Goal: Task Accomplishment & Management: Manage account settings

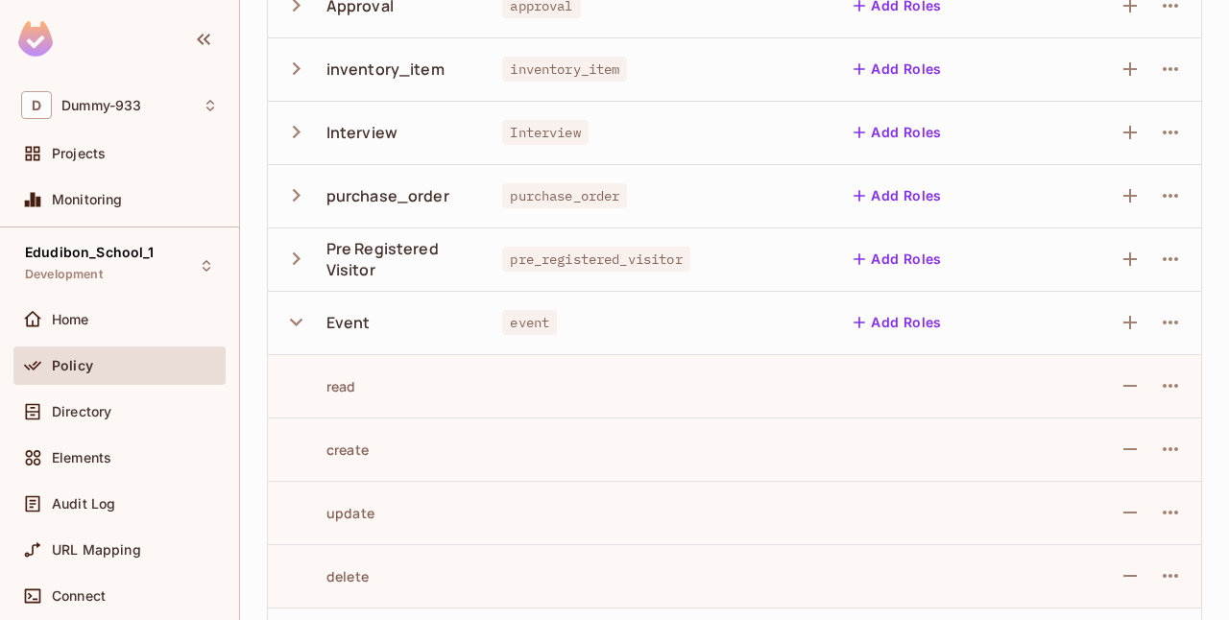
scroll to position [445, 0]
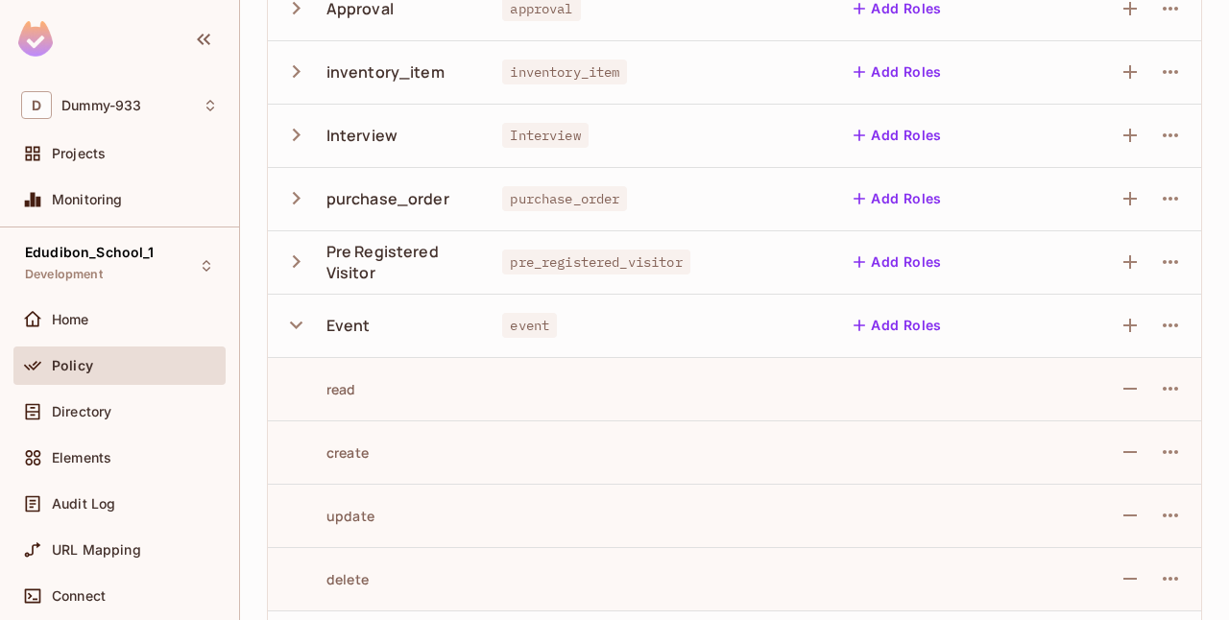
click at [290, 338] on button "button" at bounding box center [300, 324] width 34 height 41
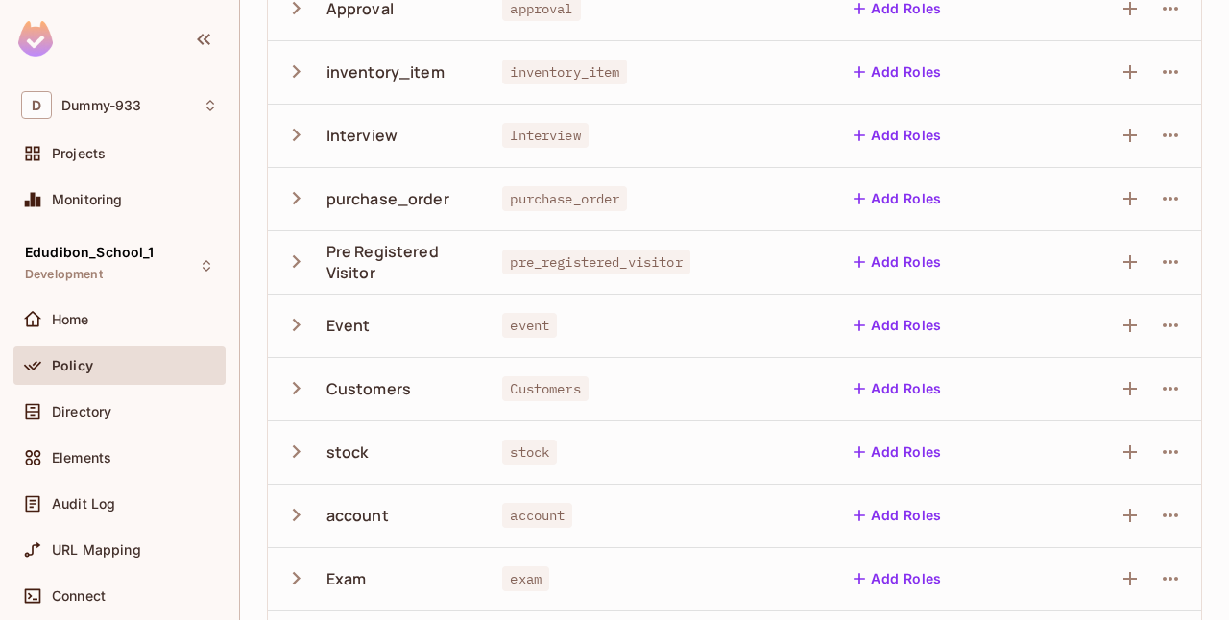
click at [290, 338] on button "button" at bounding box center [300, 324] width 34 height 41
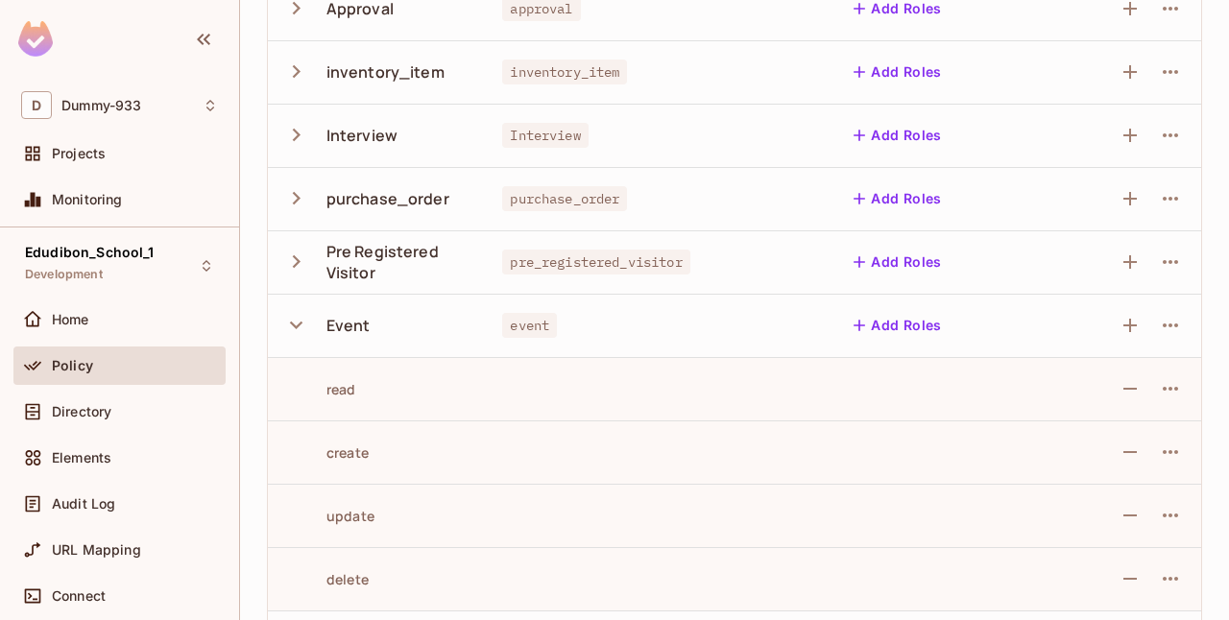
click at [290, 338] on button "button" at bounding box center [300, 324] width 34 height 41
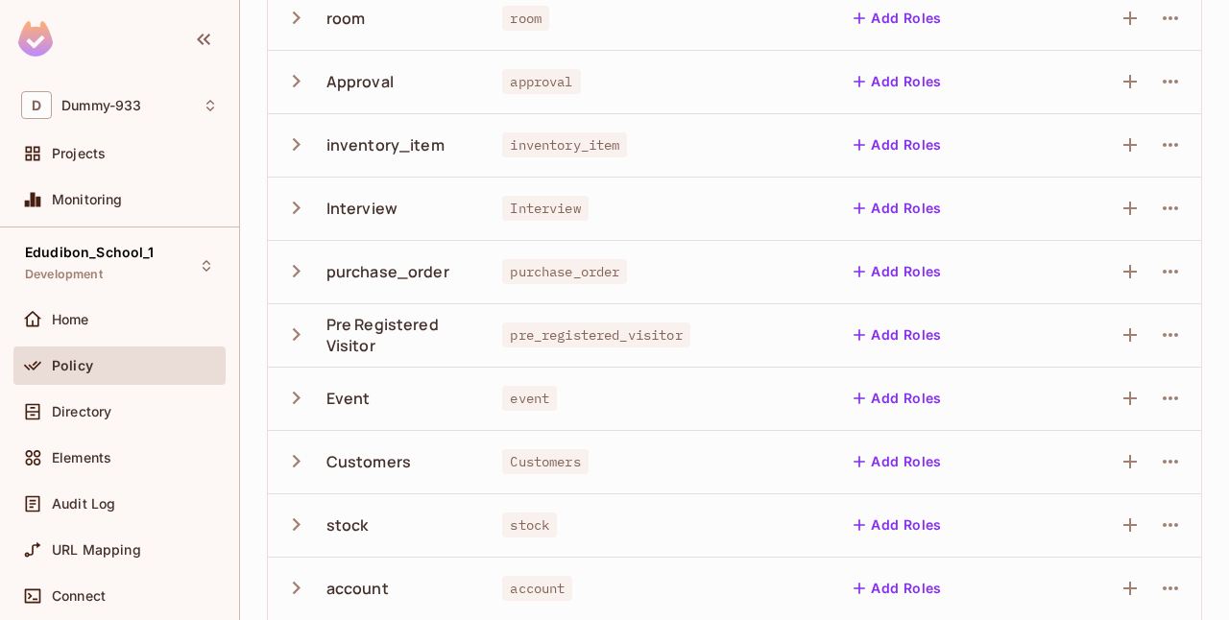
scroll to position [366, 0]
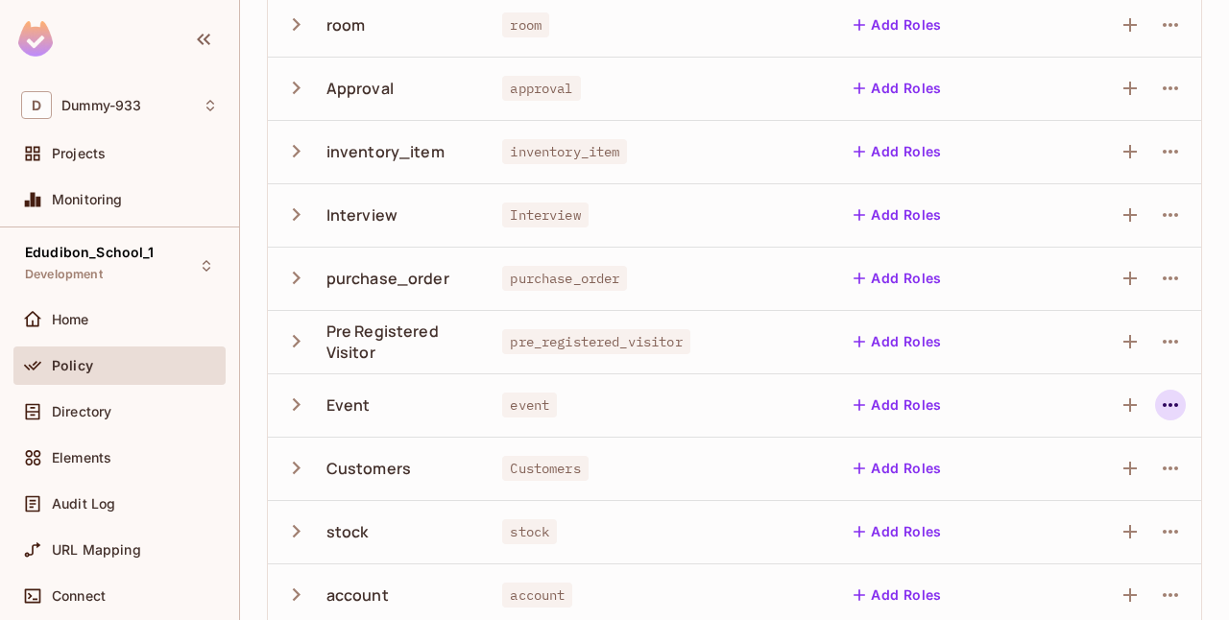
click at [1165, 400] on icon "button" at bounding box center [1170, 405] width 23 height 23
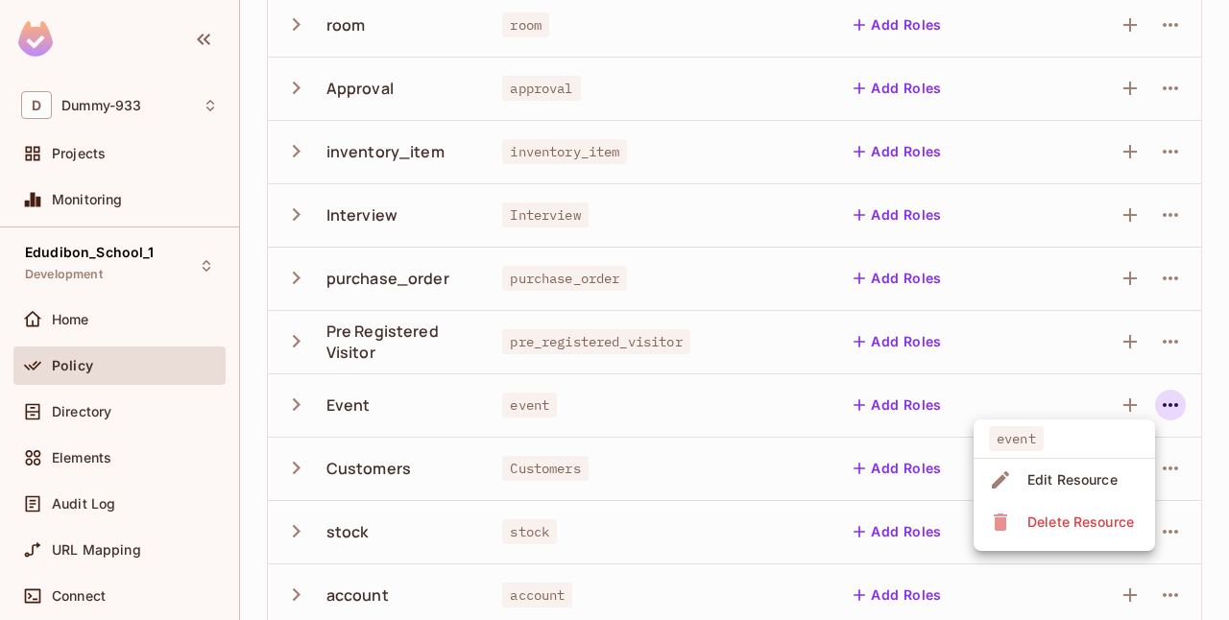
click at [798, 396] on div at bounding box center [614, 310] width 1229 height 620
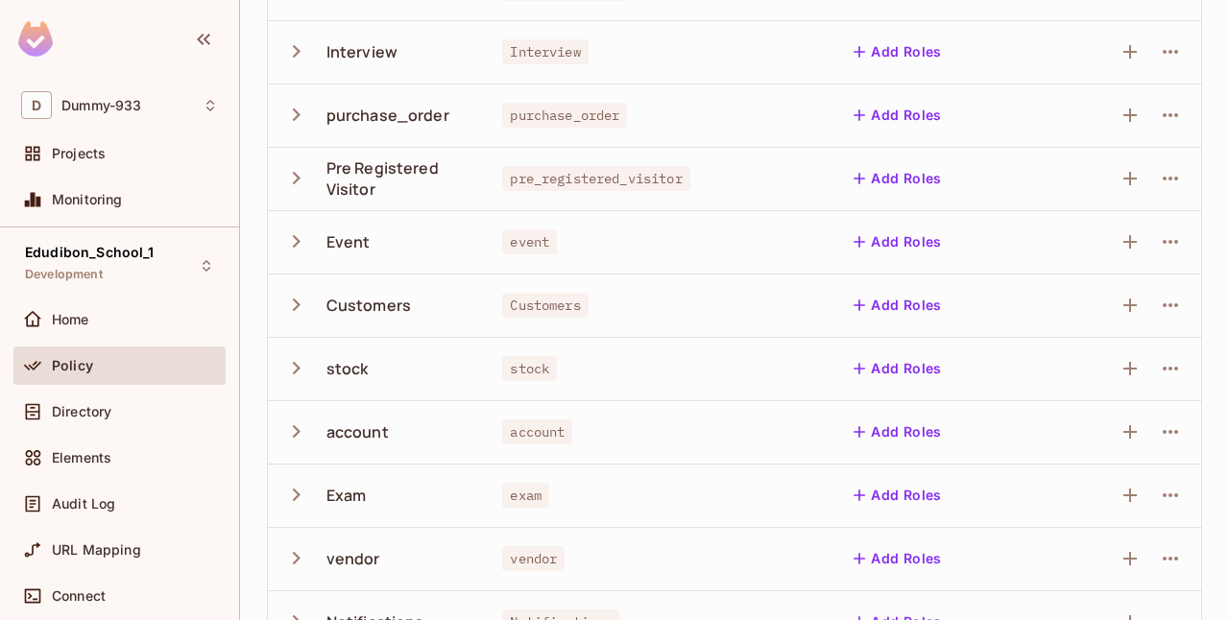
scroll to position [531, 0]
click at [456, 234] on div "Event" at bounding box center [377, 240] width 188 height 40
click at [299, 240] on icon "button" at bounding box center [296, 240] width 26 height 26
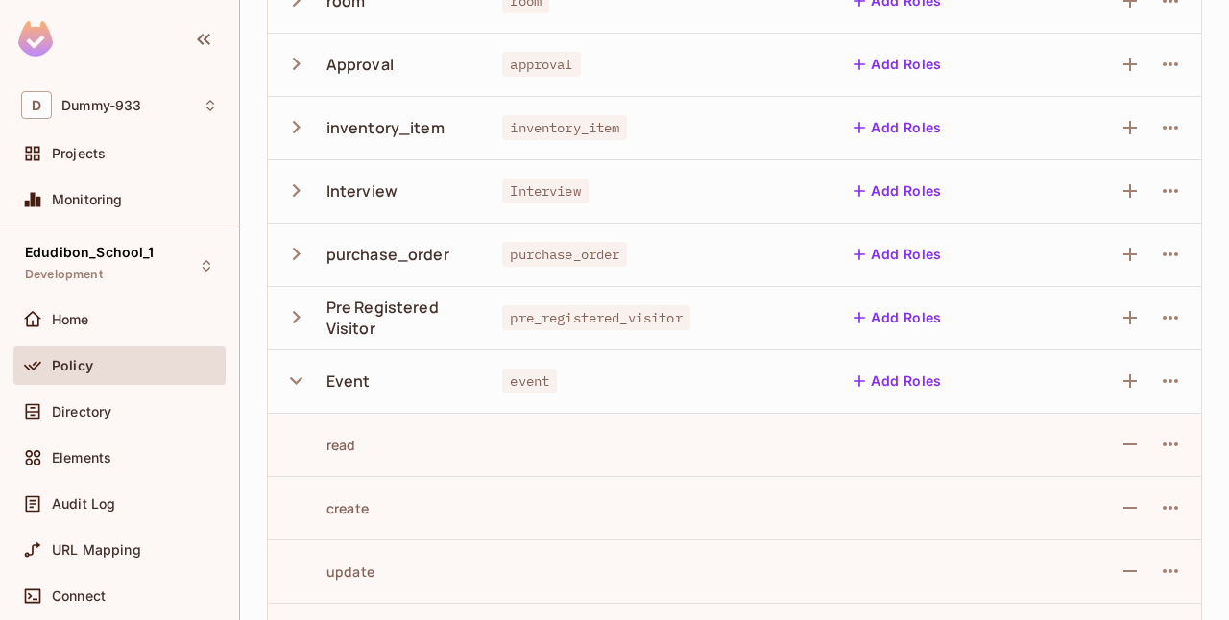
scroll to position [389, 0]
click at [309, 386] on button "button" at bounding box center [300, 381] width 34 height 41
click at [75, 365] on span "Policy" at bounding box center [72, 365] width 41 height 15
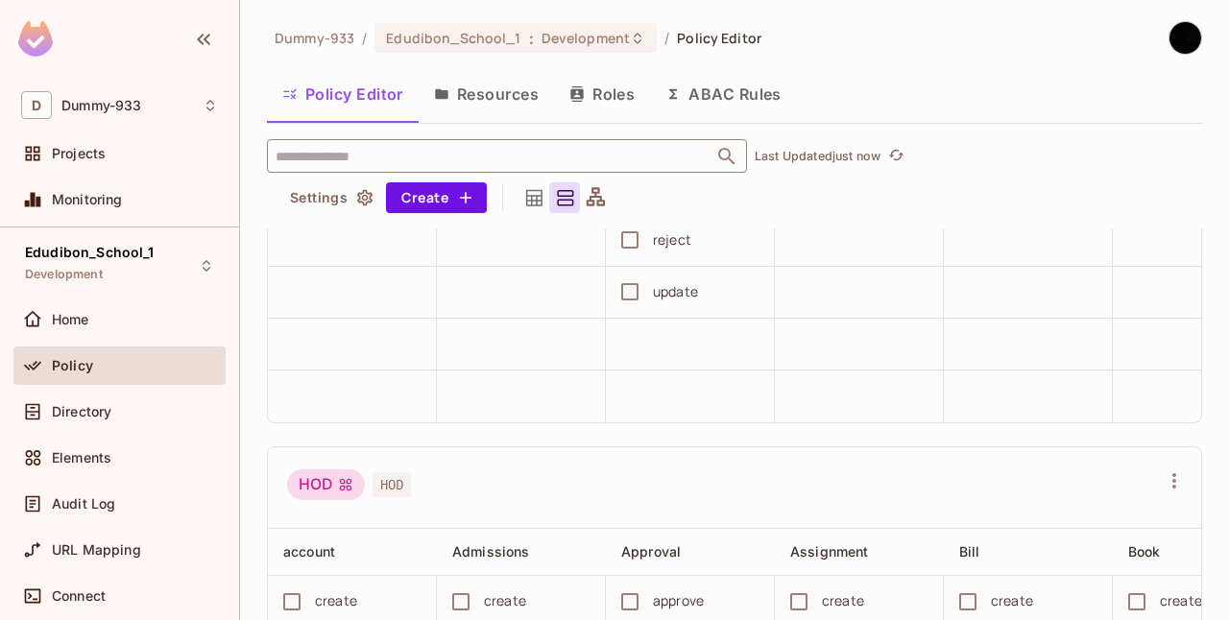
scroll to position [3505, 0]
click at [385, 155] on input "text" at bounding box center [490, 156] width 439 height 34
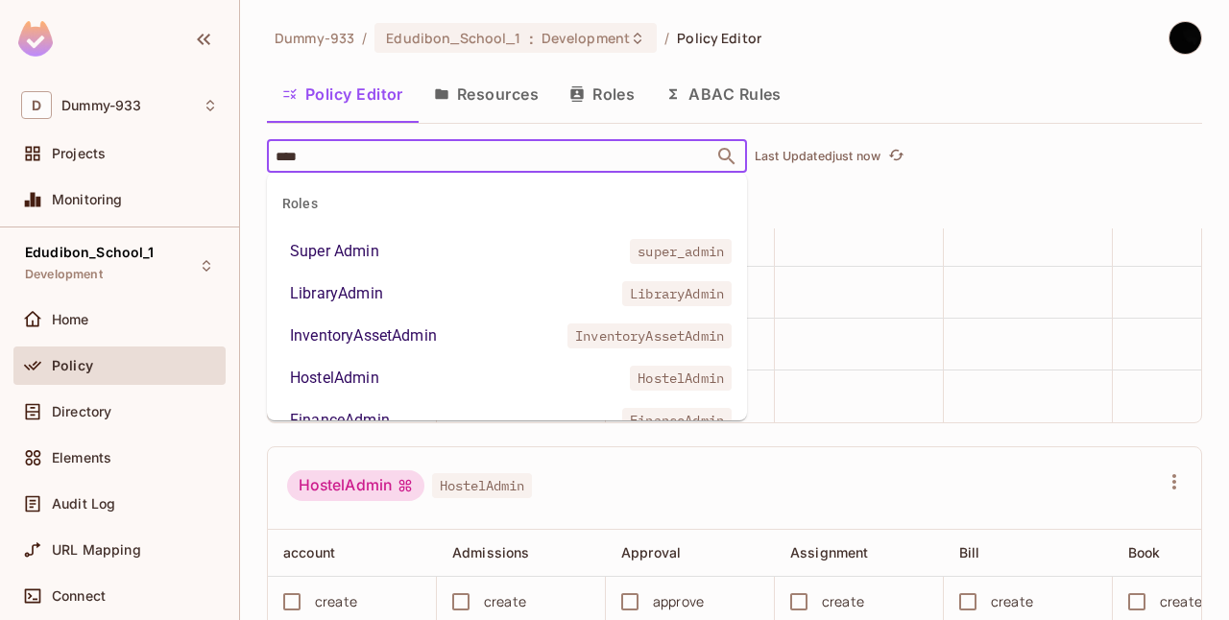
type input "*****"
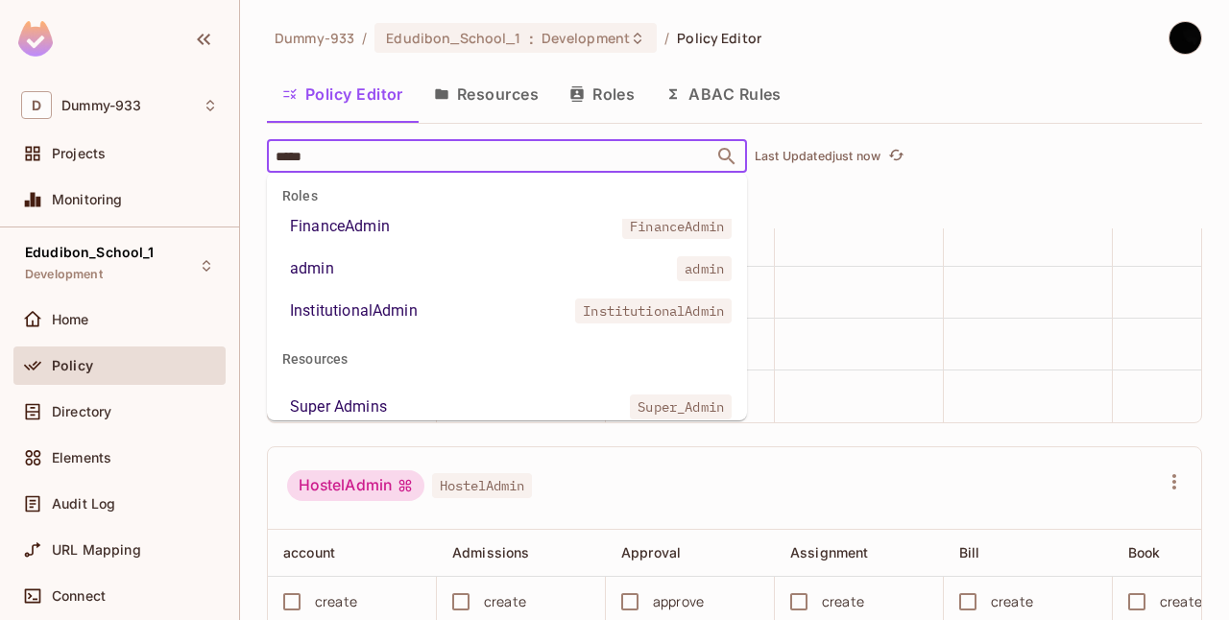
scroll to position [195, 0]
click at [399, 302] on div "InstitutionalAdmin" at bounding box center [354, 310] width 128 height 23
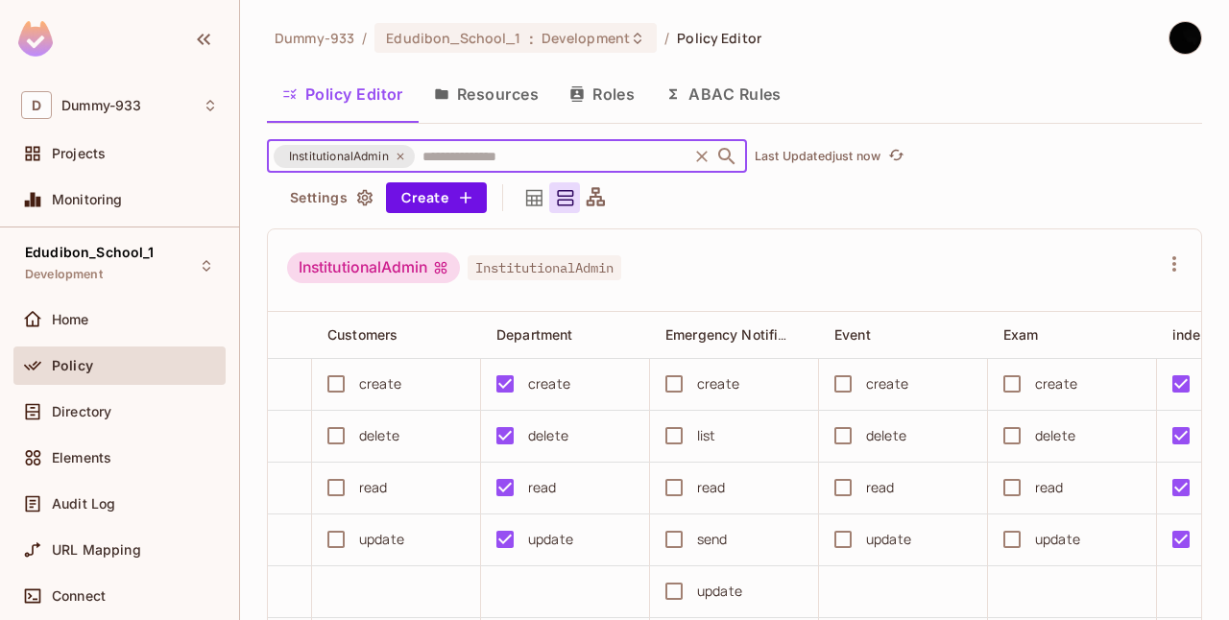
scroll to position [0, 1151]
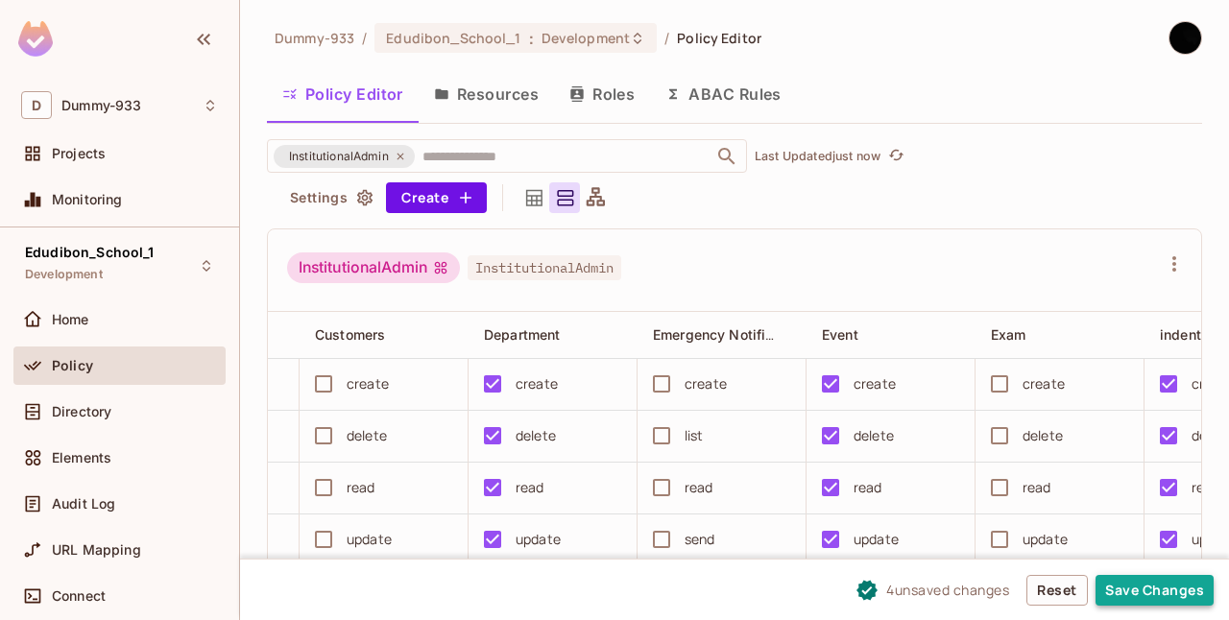
click at [1119, 587] on button "Save Changes" at bounding box center [1154, 590] width 118 height 31
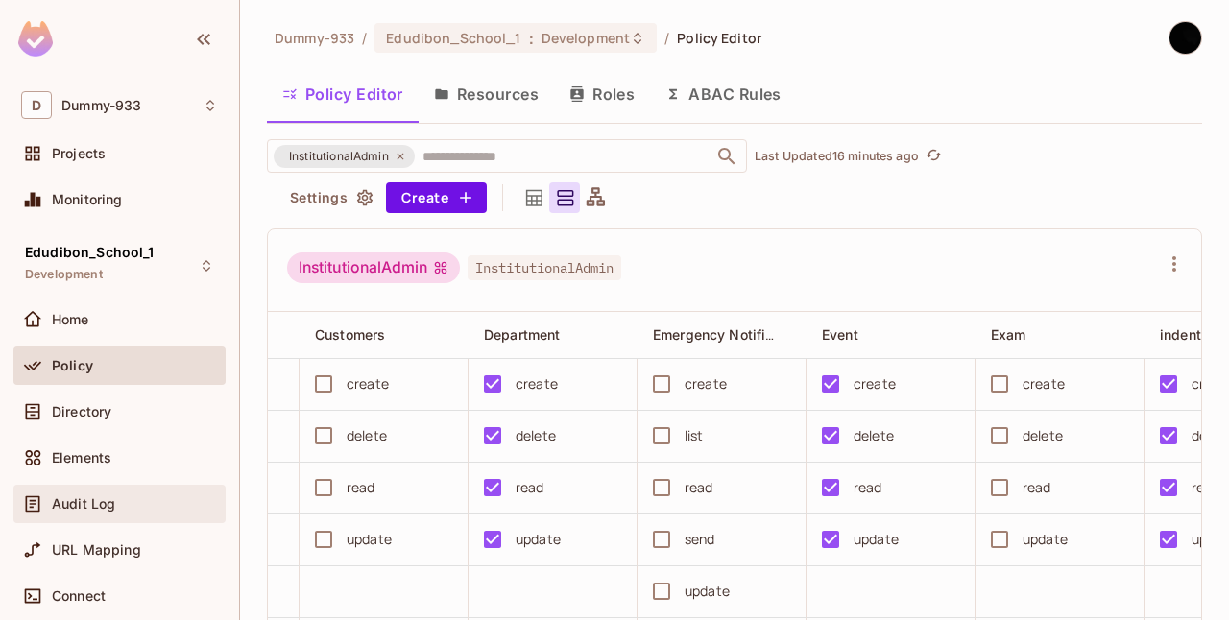
click at [79, 503] on span "Audit Log" at bounding box center [83, 503] width 63 height 15
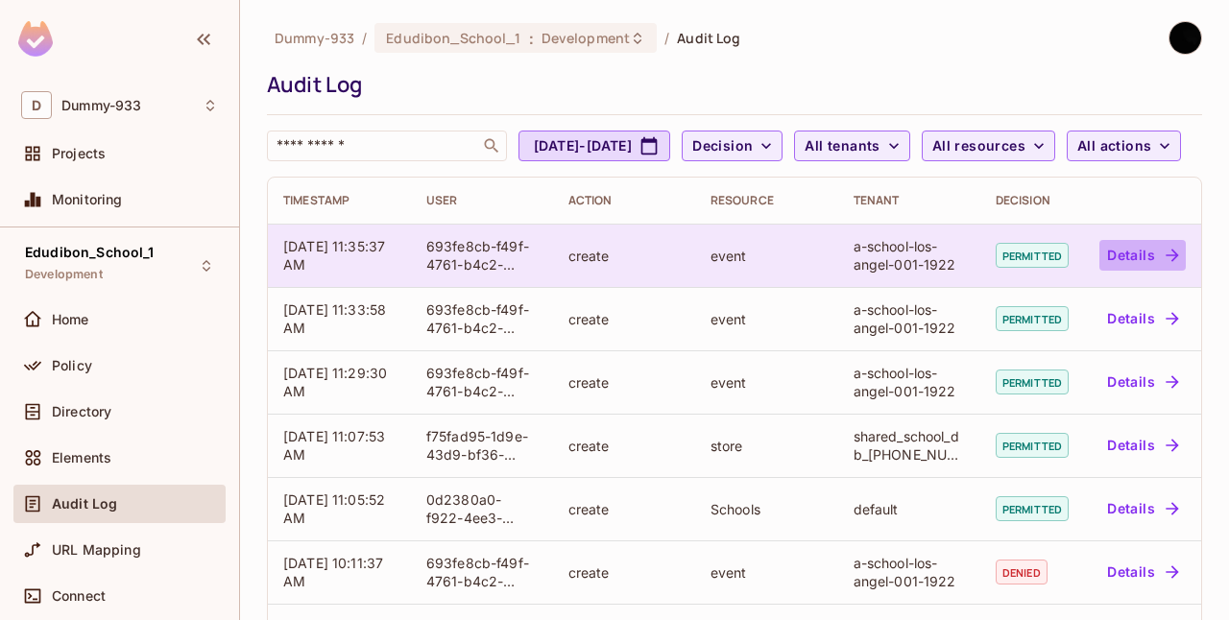
click at [1143, 271] on button "Details" at bounding box center [1142, 255] width 86 height 31
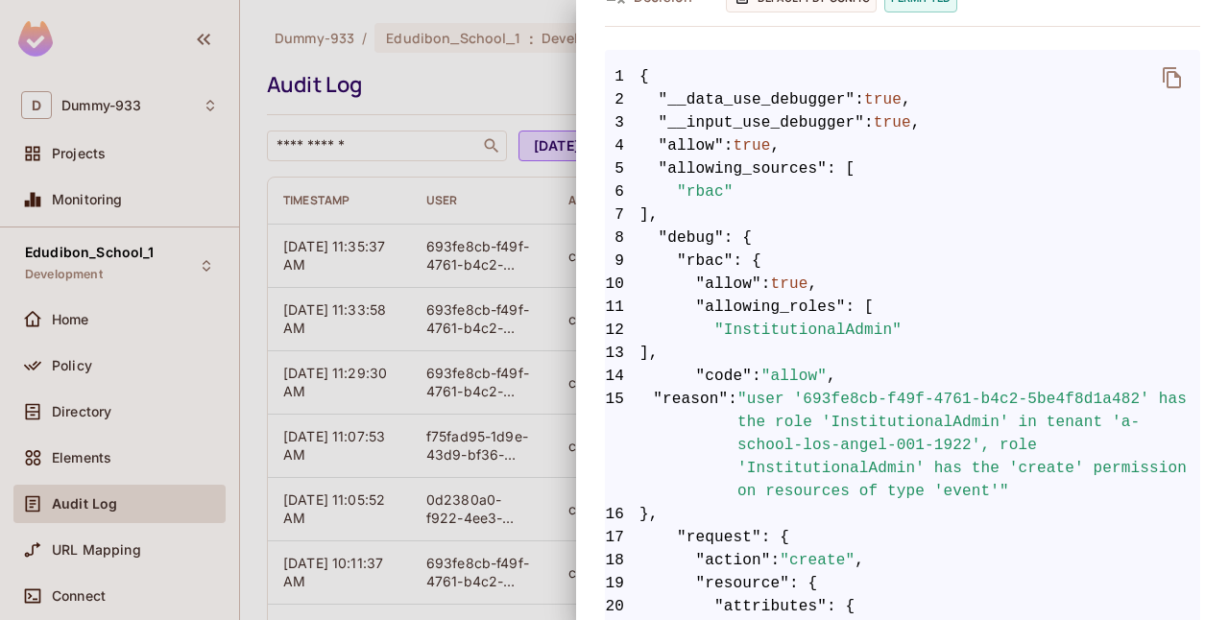
scroll to position [332, 0]
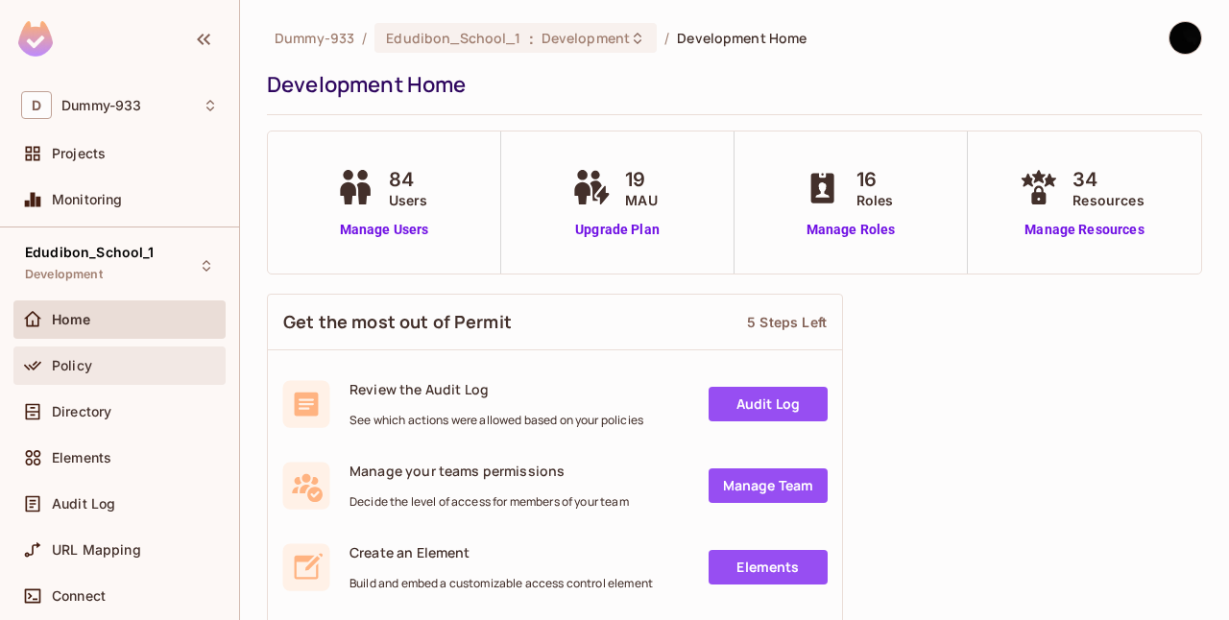
click at [88, 369] on span "Policy" at bounding box center [72, 365] width 40 height 15
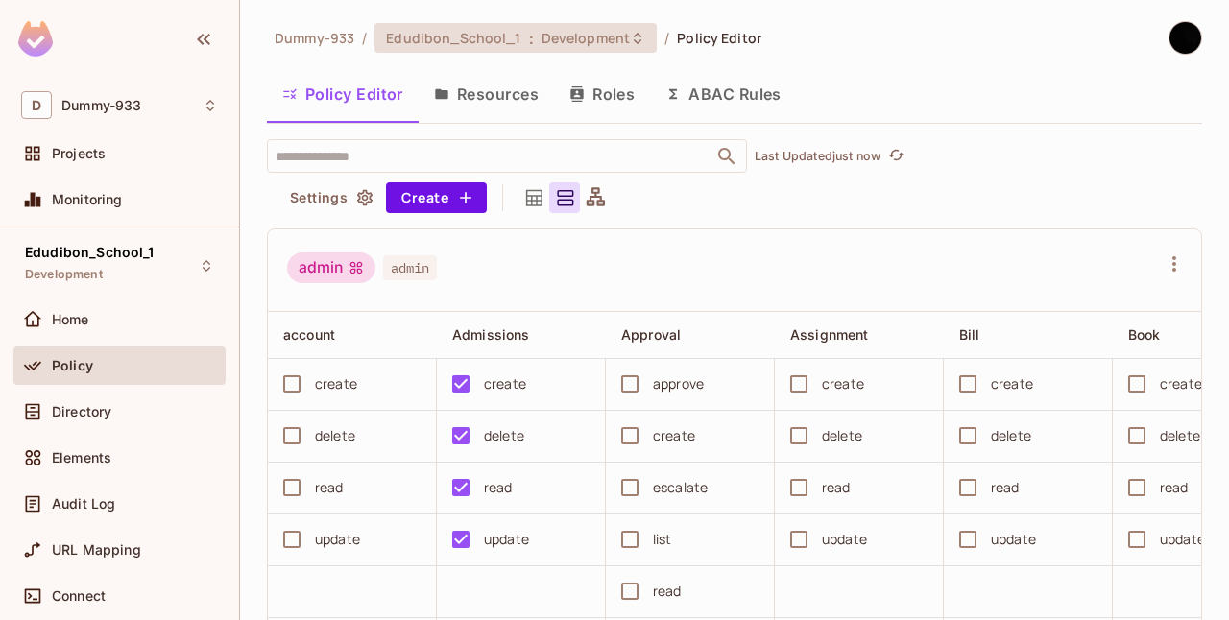
click at [512, 31] on span "Edudibon_School_1" at bounding box center [453, 38] width 134 height 18
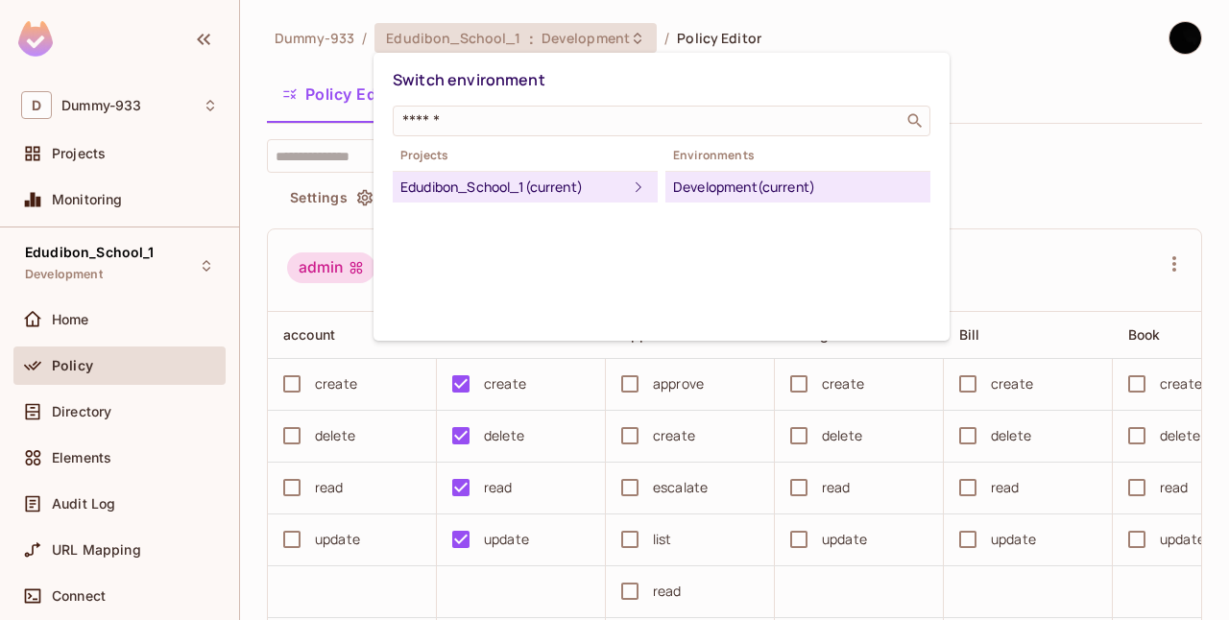
click at [1113, 173] on div at bounding box center [614, 310] width 1229 height 620
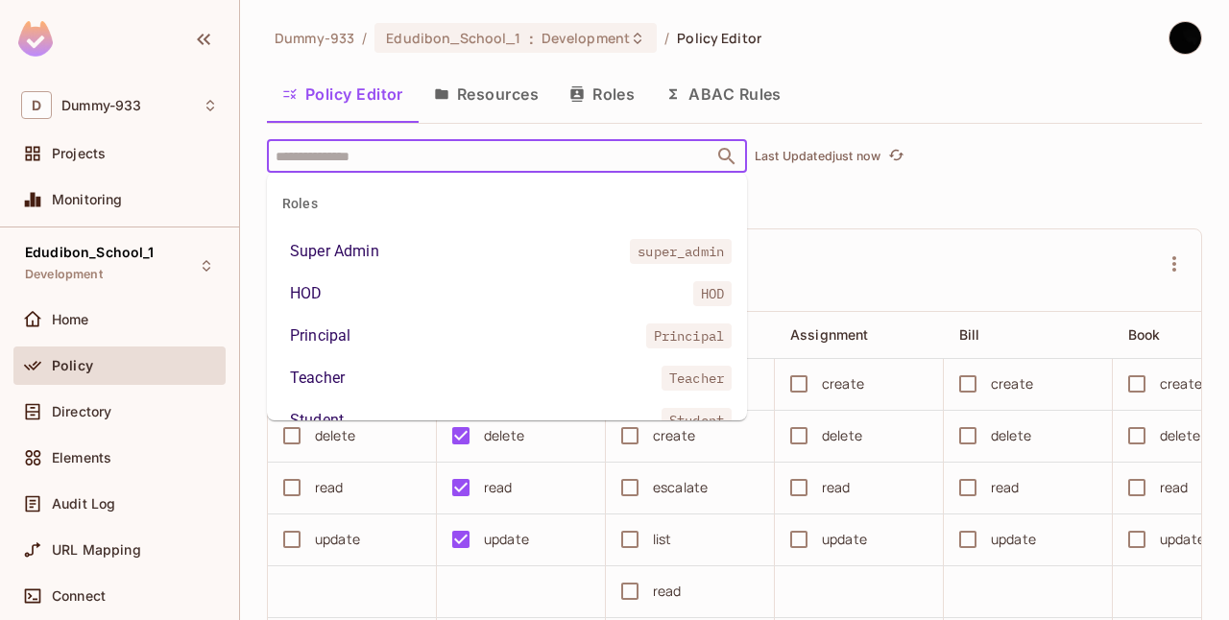
click at [356, 155] on input "text" at bounding box center [490, 156] width 439 height 34
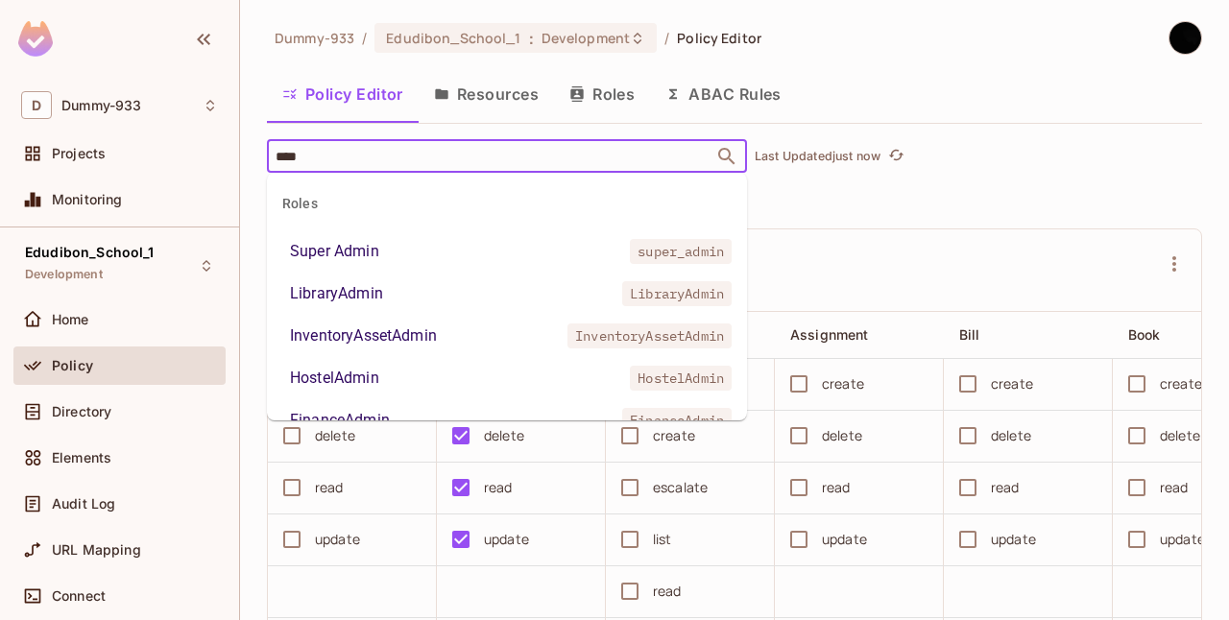
type input "*****"
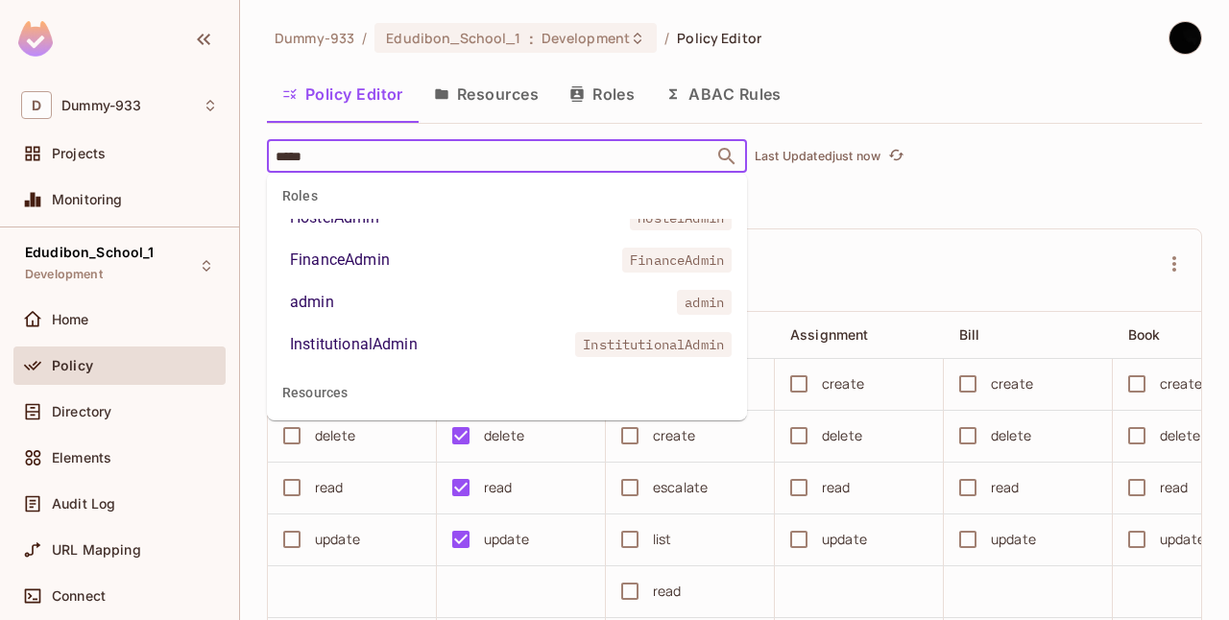
scroll to position [172, 0]
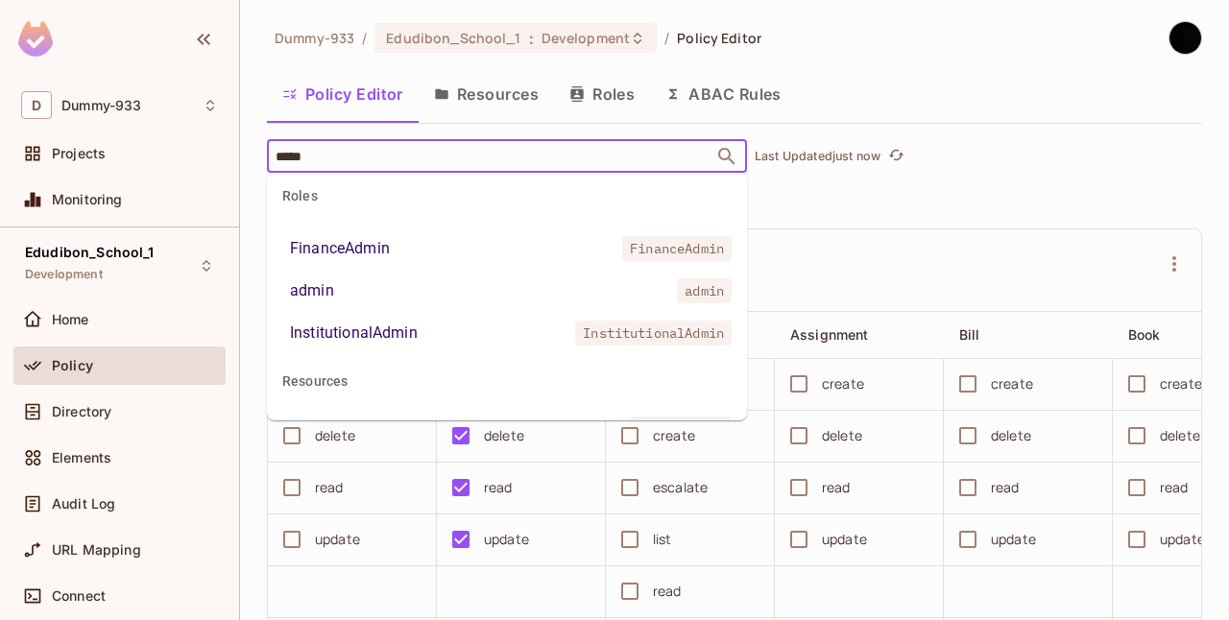
click at [384, 319] on li "InstitutionalAdmin InstitutionalAdmin" at bounding box center [507, 333] width 480 height 35
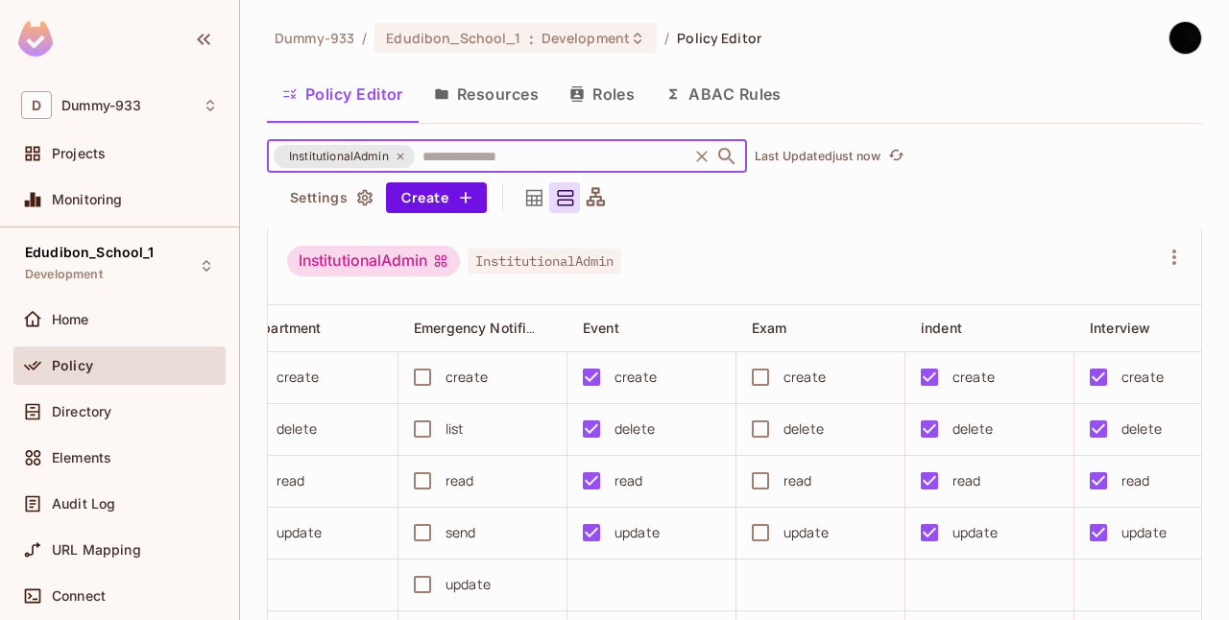
scroll to position [0, 0]
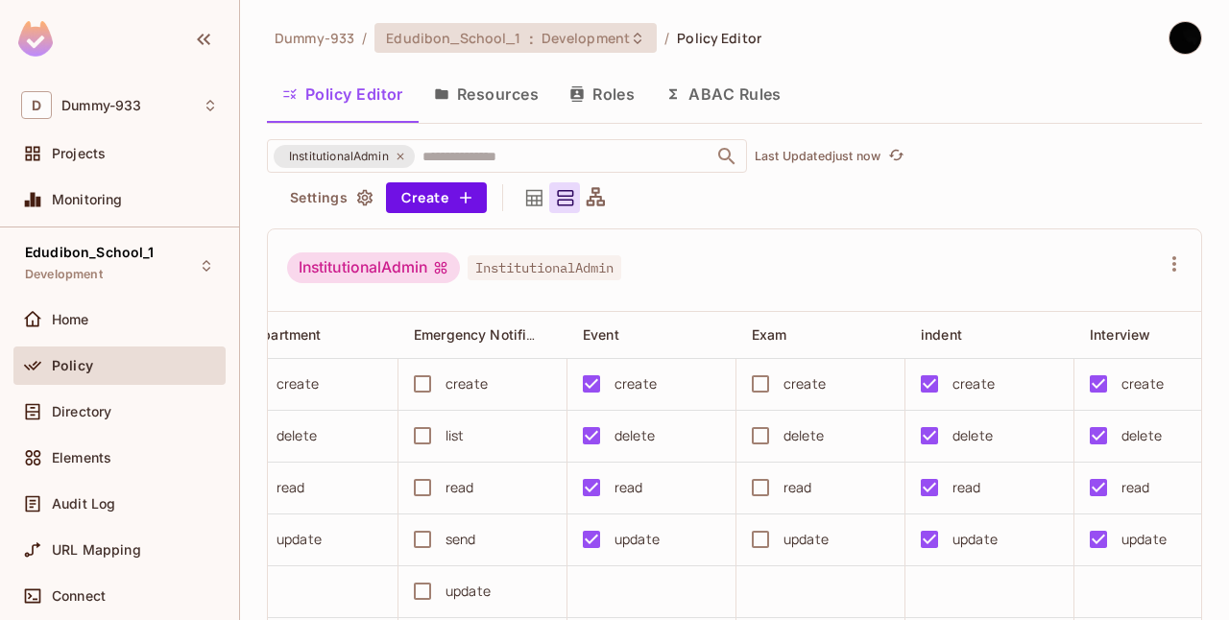
click at [541, 44] on span "Development" at bounding box center [585, 38] width 88 height 18
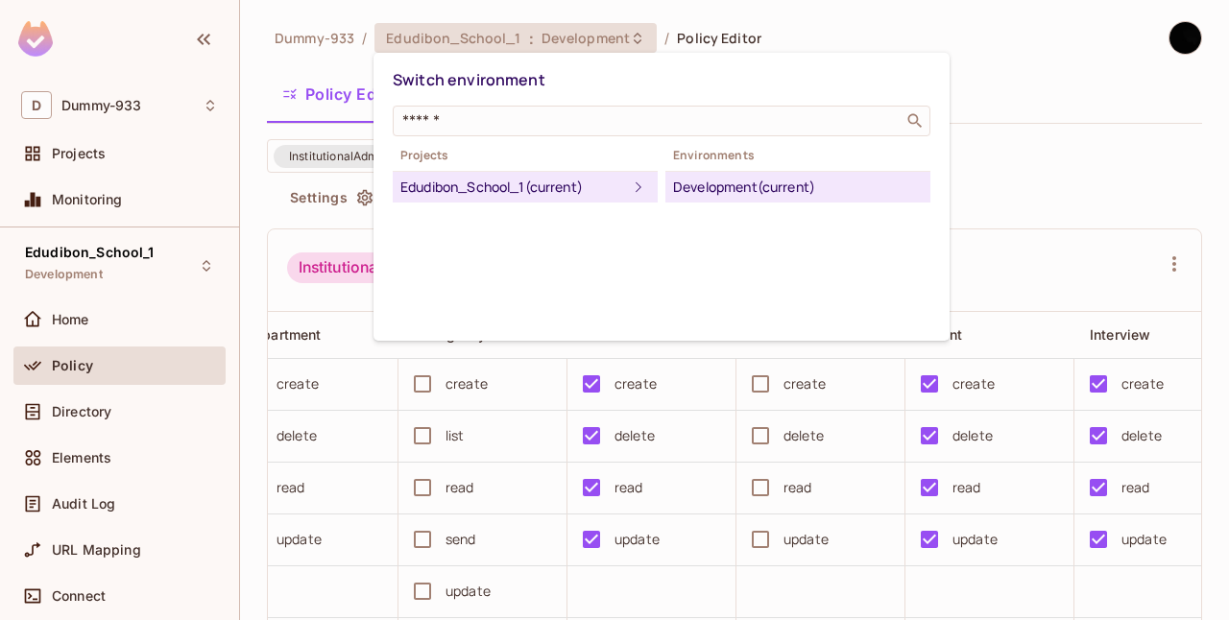
click at [1008, 180] on div at bounding box center [614, 310] width 1229 height 620
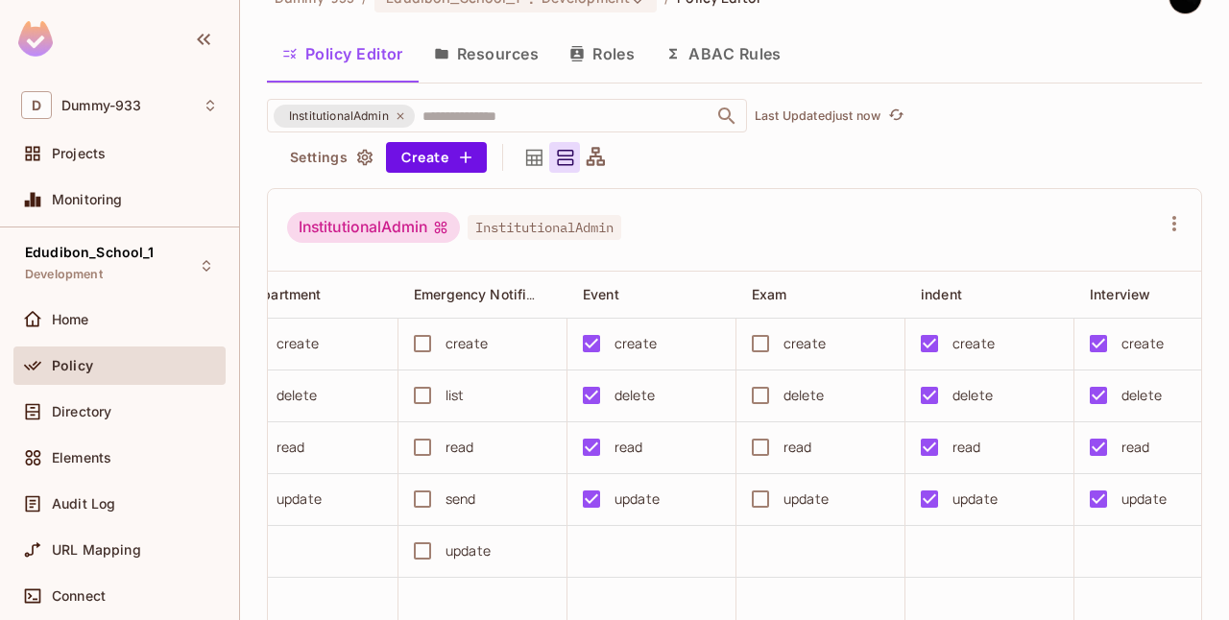
click at [718, 225] on div "InstitutionalAdmin InstitutionalAdmin" at bounding box center [723, 230] width 872 height 36
click at [486, 52] on button "Resources" at bounding box center [486, 54] width 135 height 48
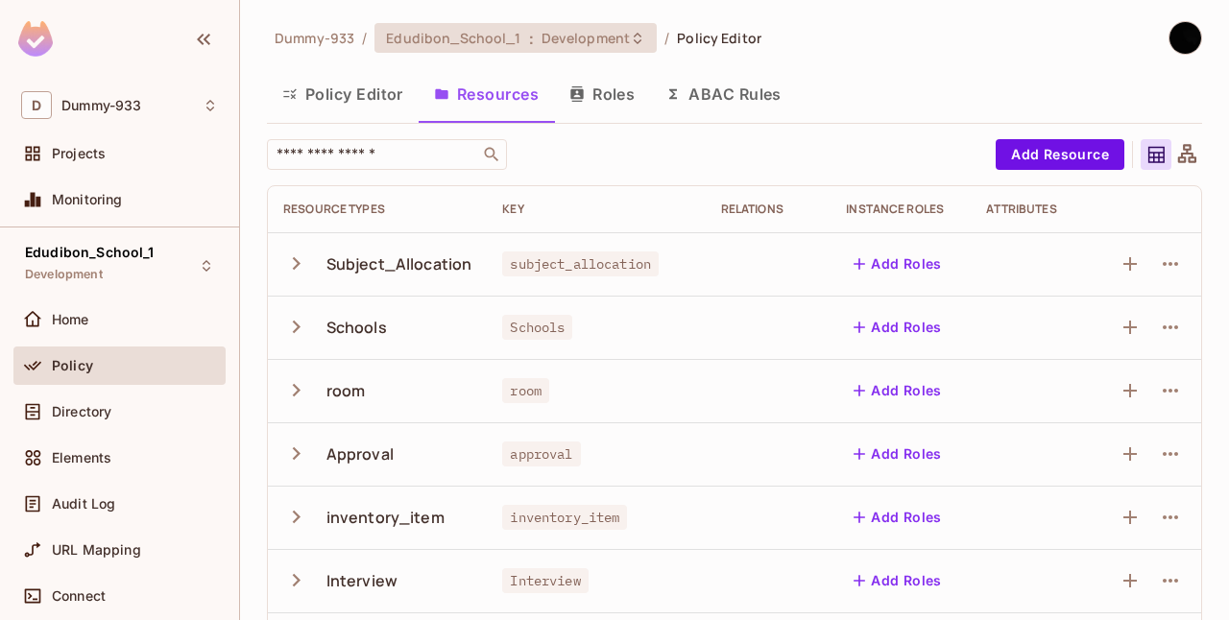
click at [567, 26] on div "Edudibon_School_1 : Development" at bounding box center [515, 38] width 282 height 30
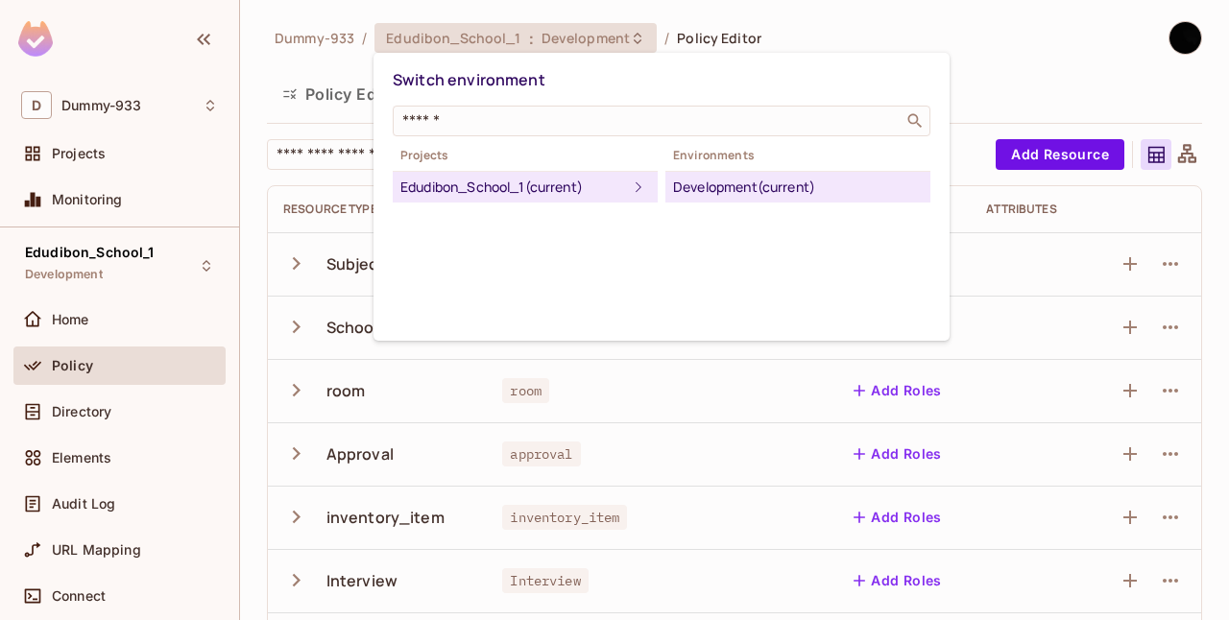
click at [865, 32] on div at bounding box center [614, 310] width 1229 height 620
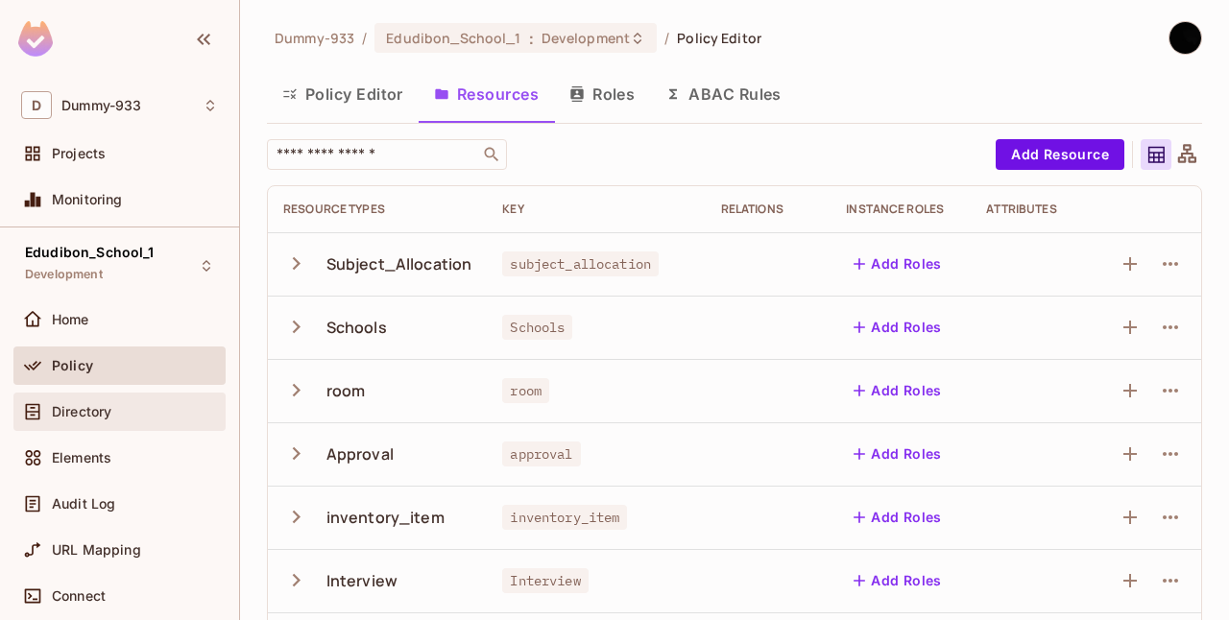
click at [67, 420] on div "Directory" at bounding box center [119, 411] width 197 height 23
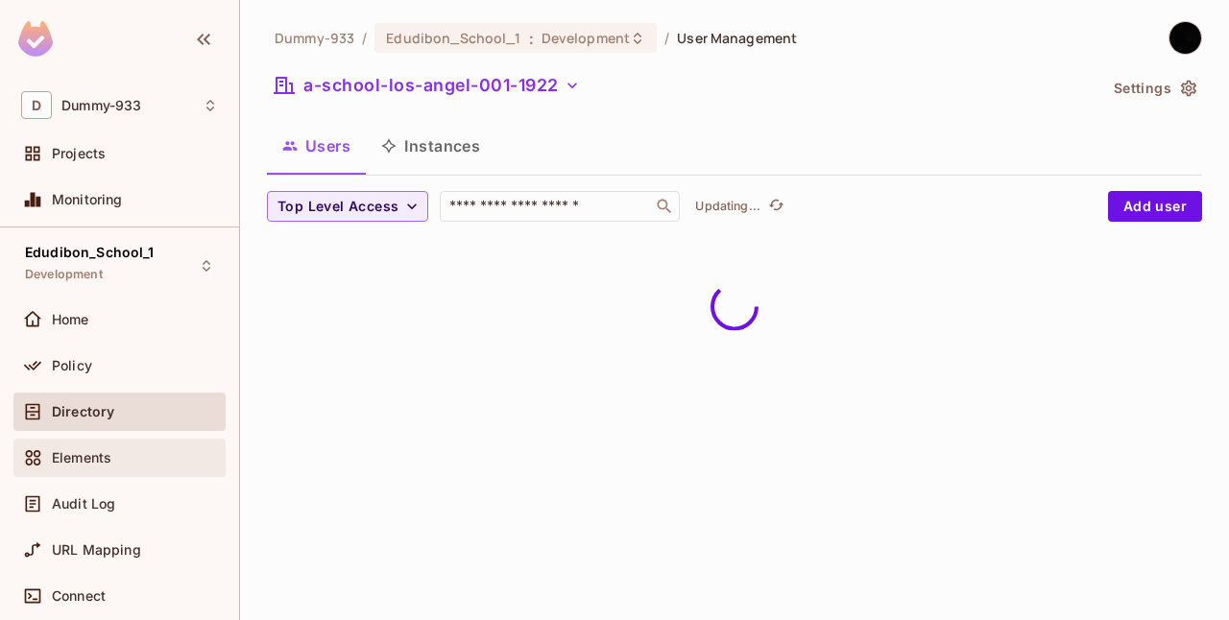
click at [101, 443] on div "Elements" at bounding box center [119, 458] width 212 height 38
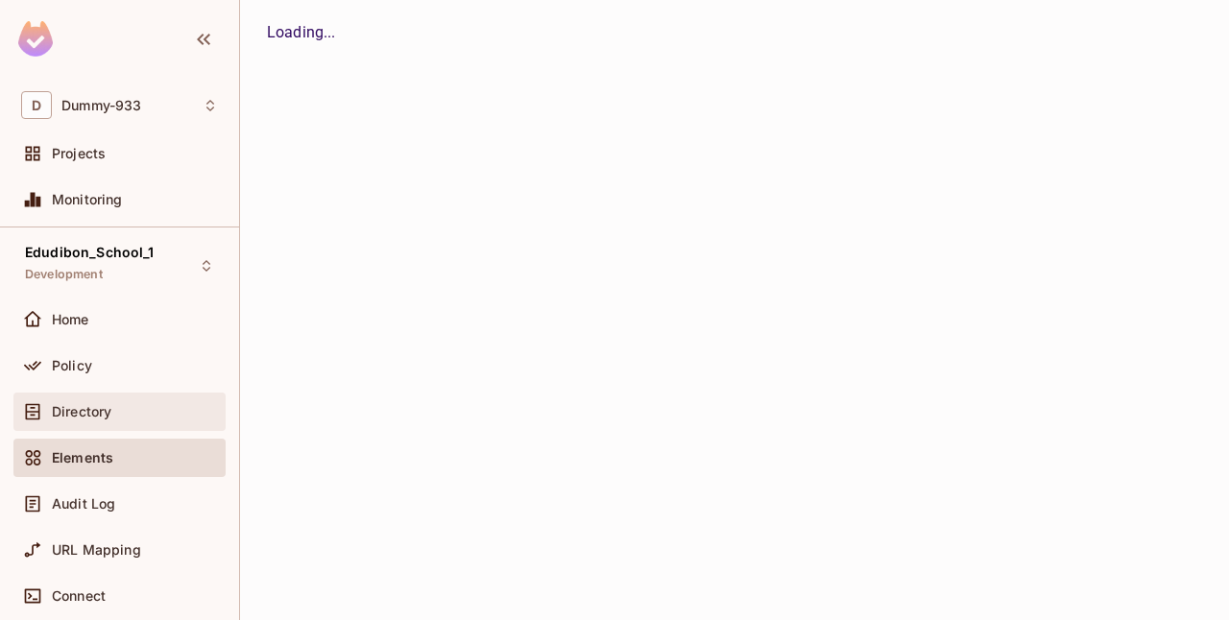
click at [109, 410] on span "Directory" at bounding box center [82, 411] width 60 height 15
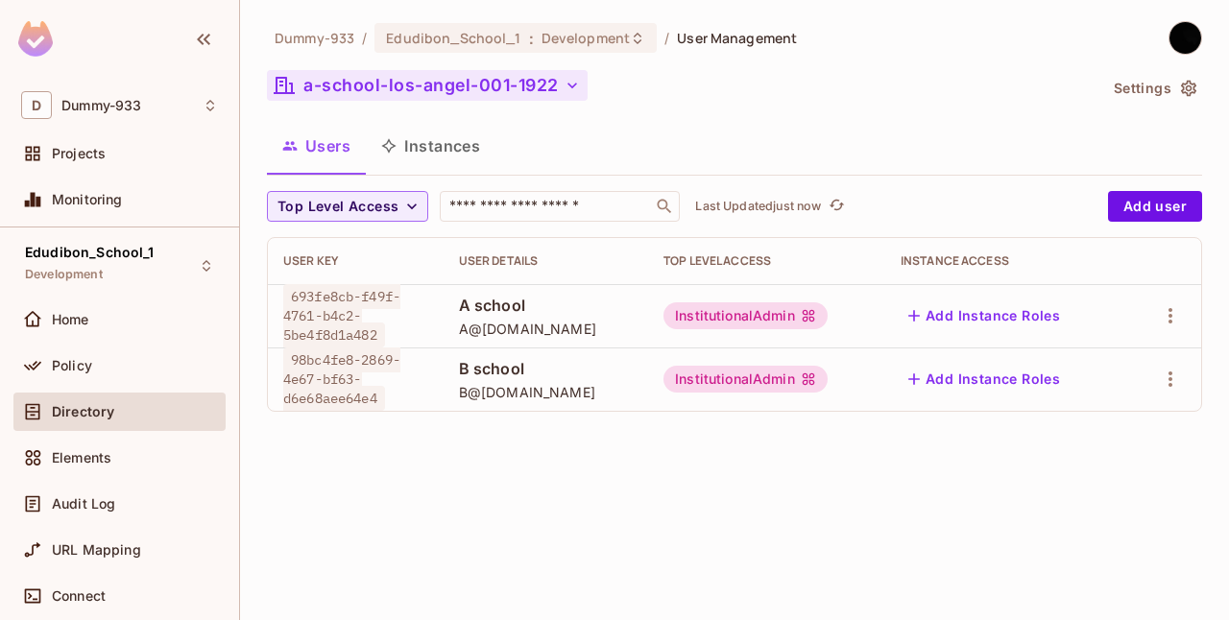
click at [480, 96] on button "a-school-los-angel-001-1922" at bounding box center [427, 85] width 321 height 31
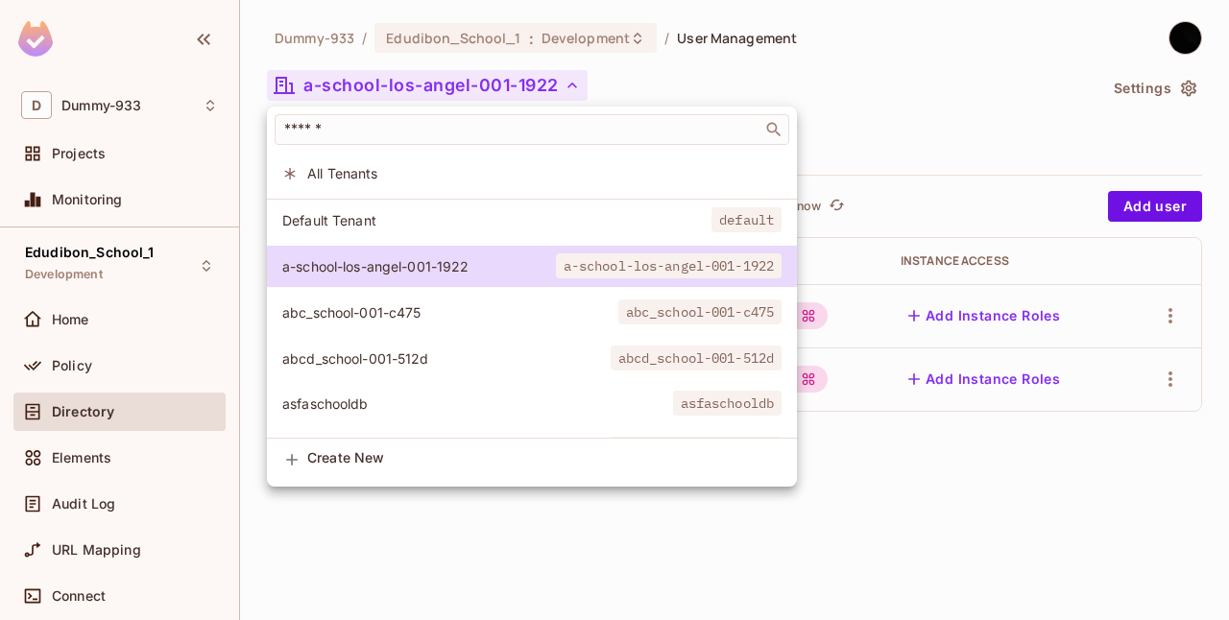
click at [858, 75] on div at bounding box center [614, 310] width 1229 height 620
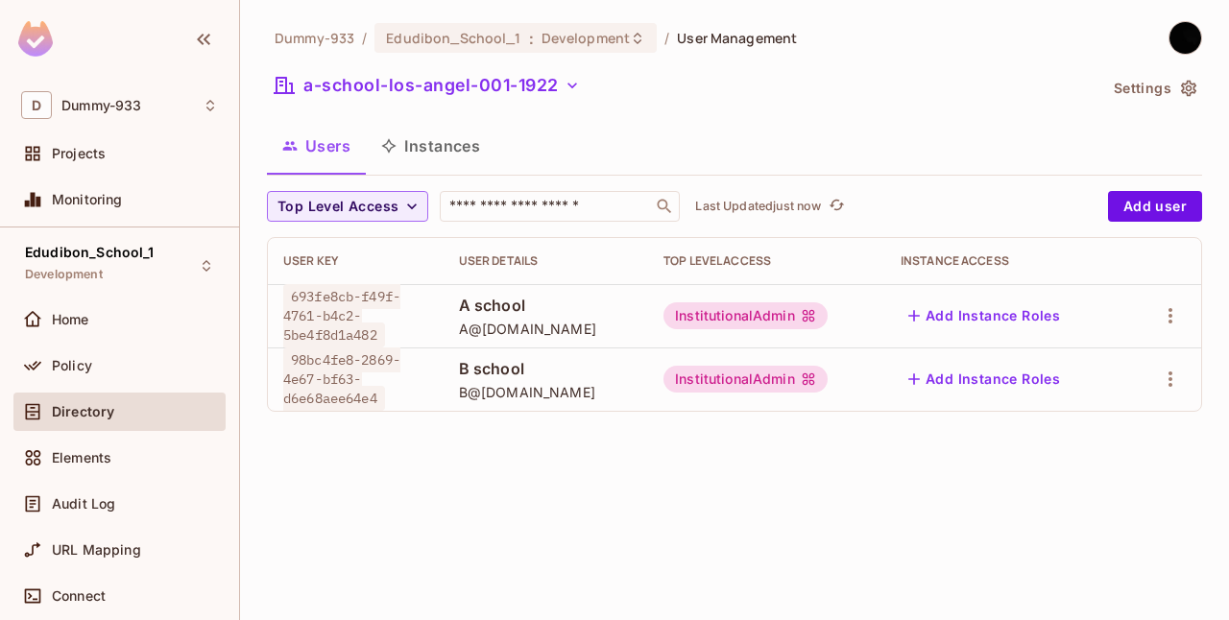
click at [718, 449] on div "Dummy-933 / Edudibon_School_1 : Development / User Management a-school-los-ange…" at bounding box center [734, 310] width 989 height 620
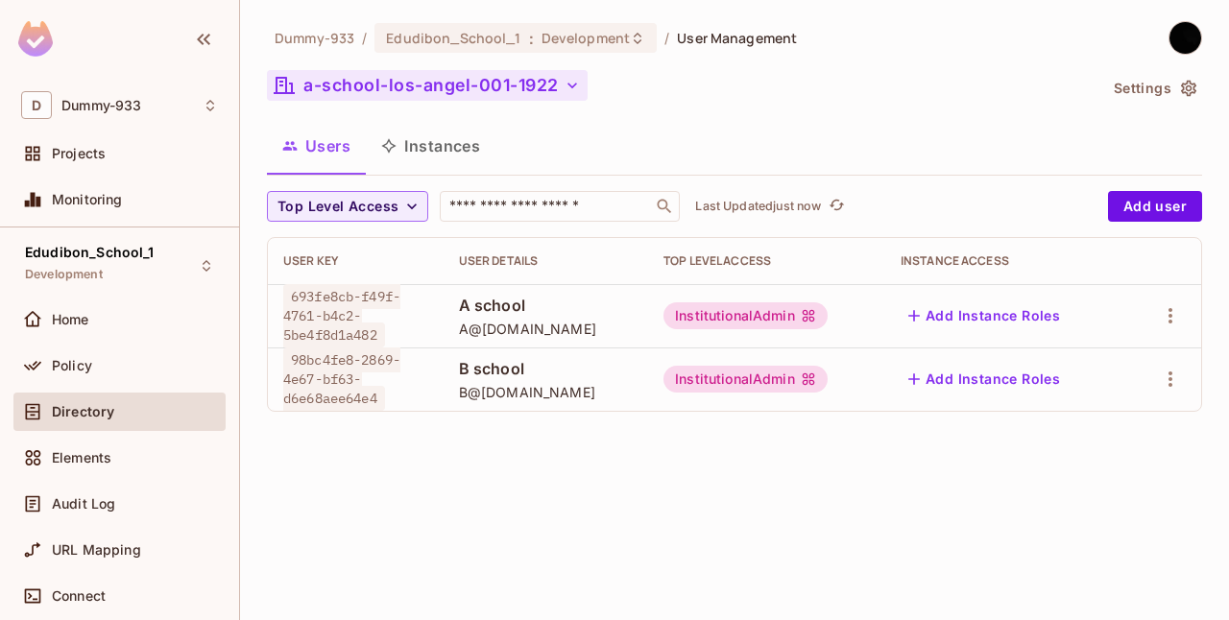
click at [528, 84] on button "a-school-los-angel-001-1922" at bounding box center [427, 85] width 321 height 31
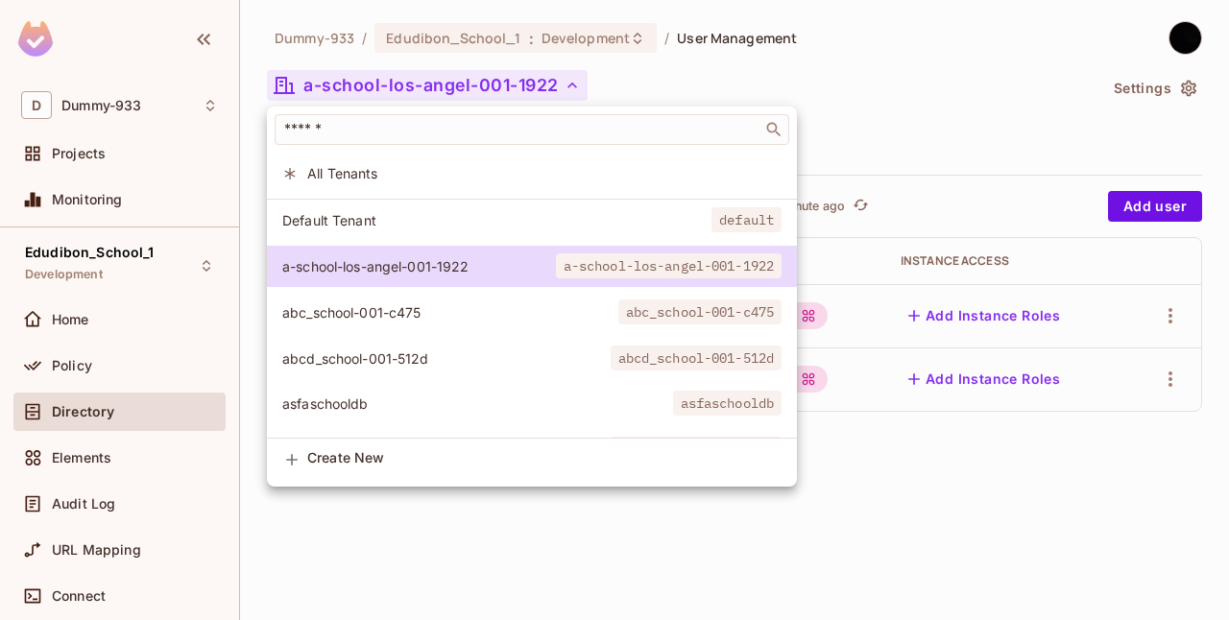
click at [856, 486] on div at bounding box center [614, 310] width 1229 height 620
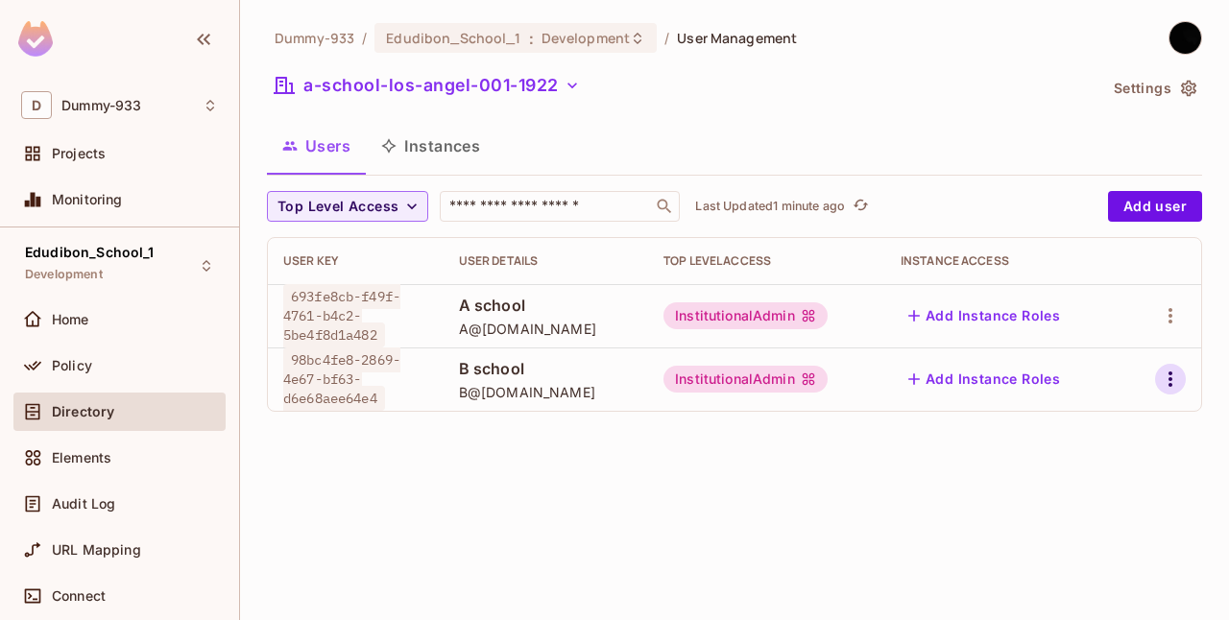
click at [1161, 382] on icon "button" at bounding box center [1170, 379] width 23 height 23
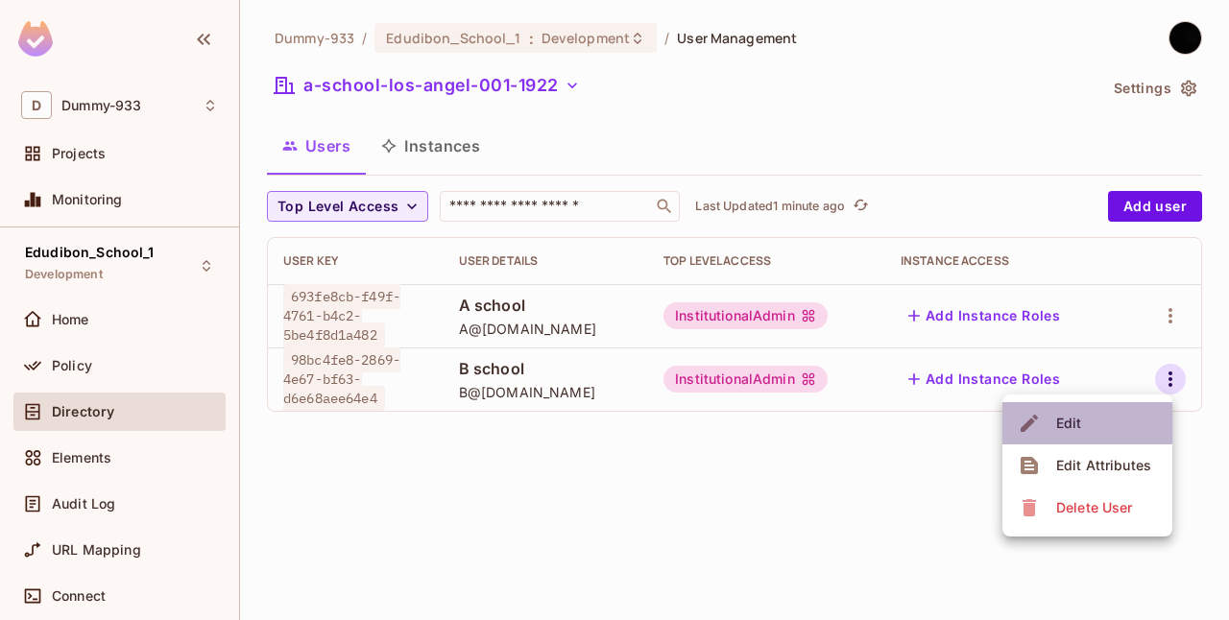
click at [1062, 422] on div "Edit" at bounding box center [1069, 423] width 26 height 19
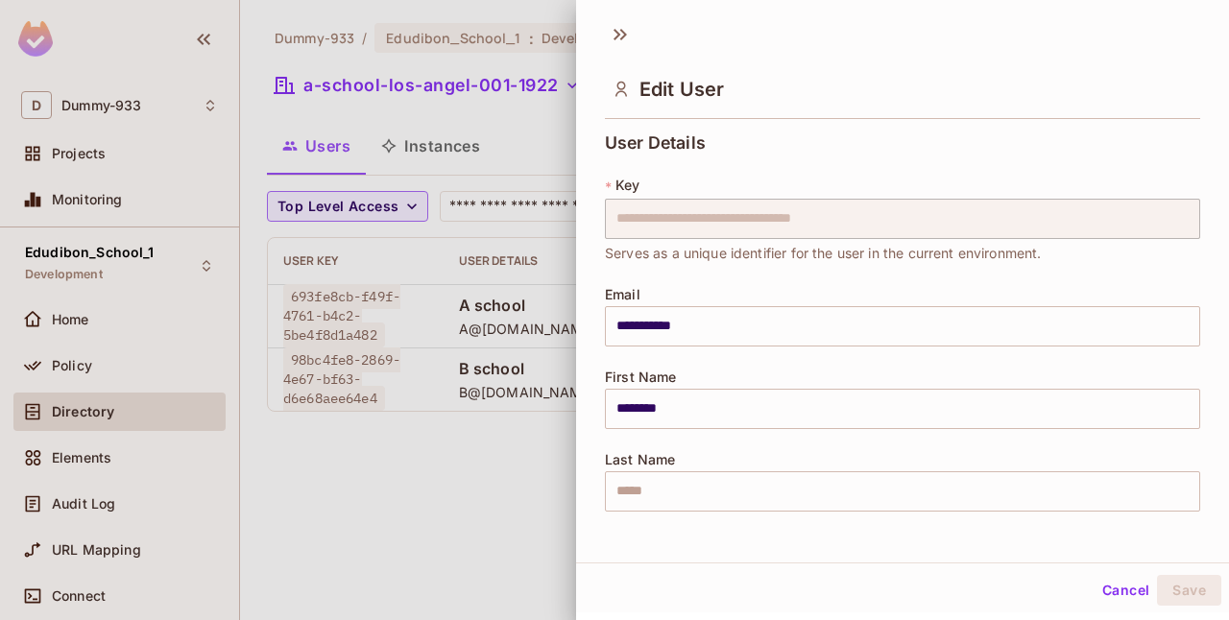
click at [411, 585] on div at bounding box center [614, 310] width 1229 height 620
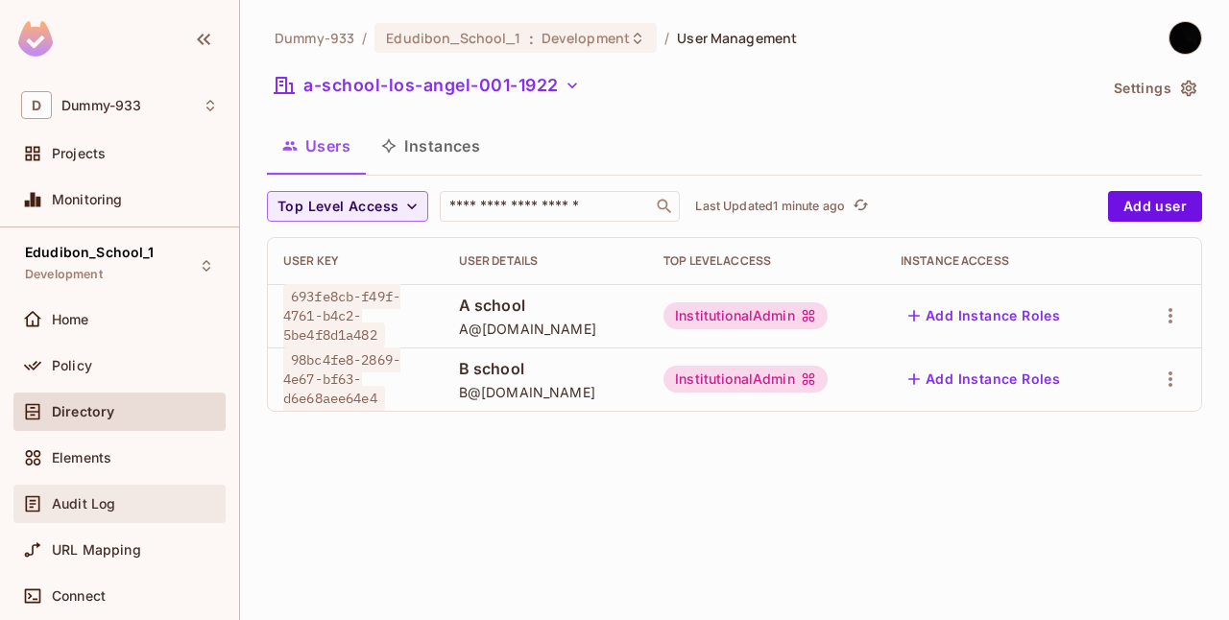
click at [63, 497] on span "Audit Log" at bounding box center [83, 503] width 63 height 15
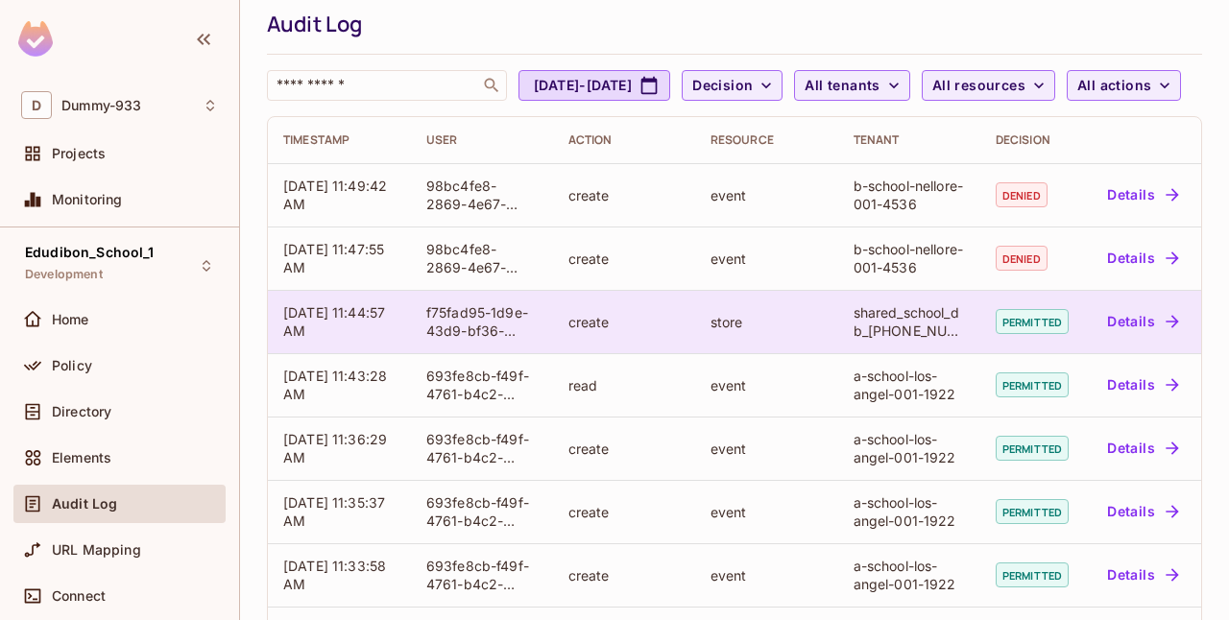
scroll to position [61, 0]
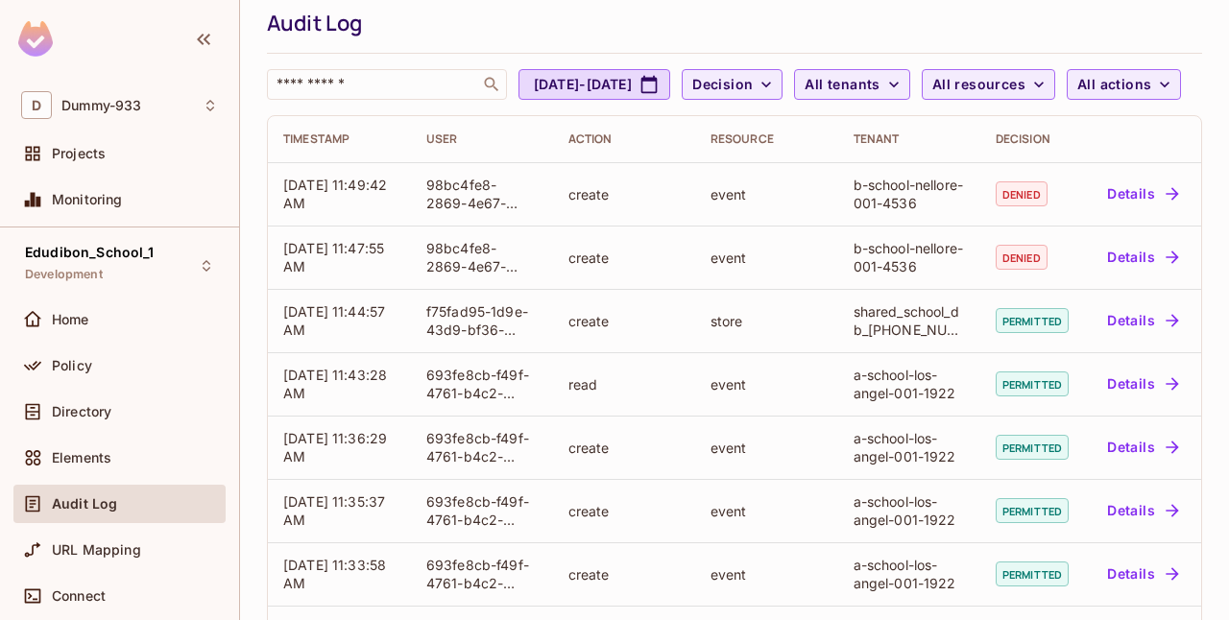
click at [538, 14] on div "Audit Log" at bounding box center [729, 23] width 925 height 29
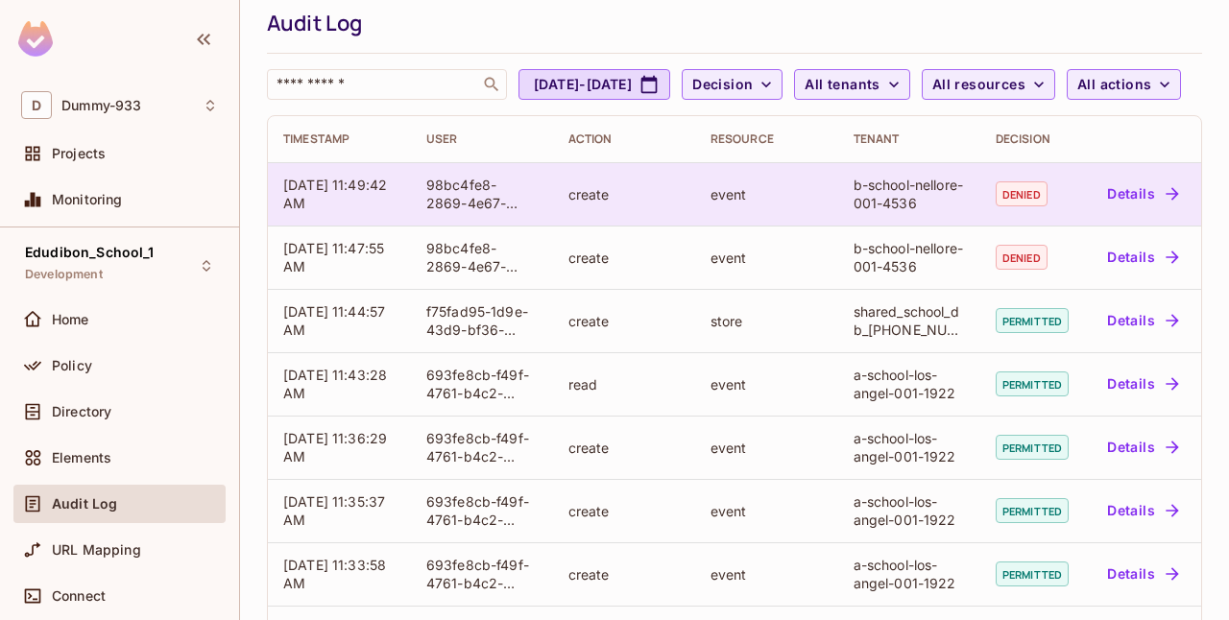
scroll to position [0, 0]
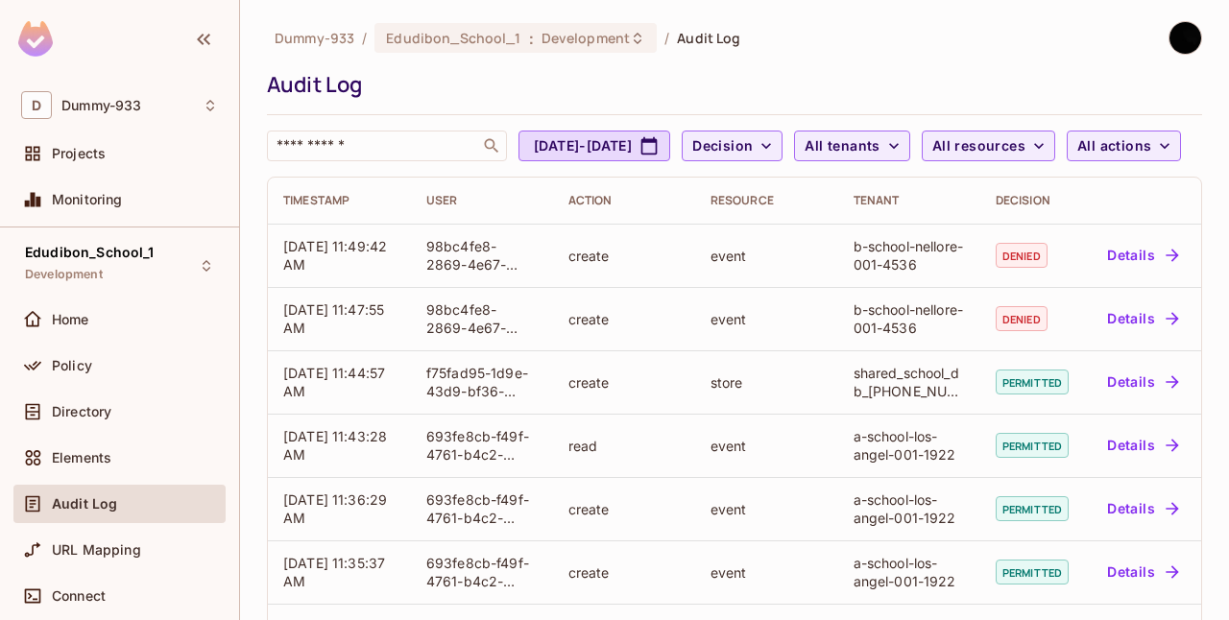
click at [799, 161] on div "​ Jul 20, 2025 - Aug 20, 2025 Decision All tenants All resources All actions" at bounding box center [729, 146] width 925 height 31
click at [83, 364] on span "Policy" at bounding box center [72, 365] width 40 height 15
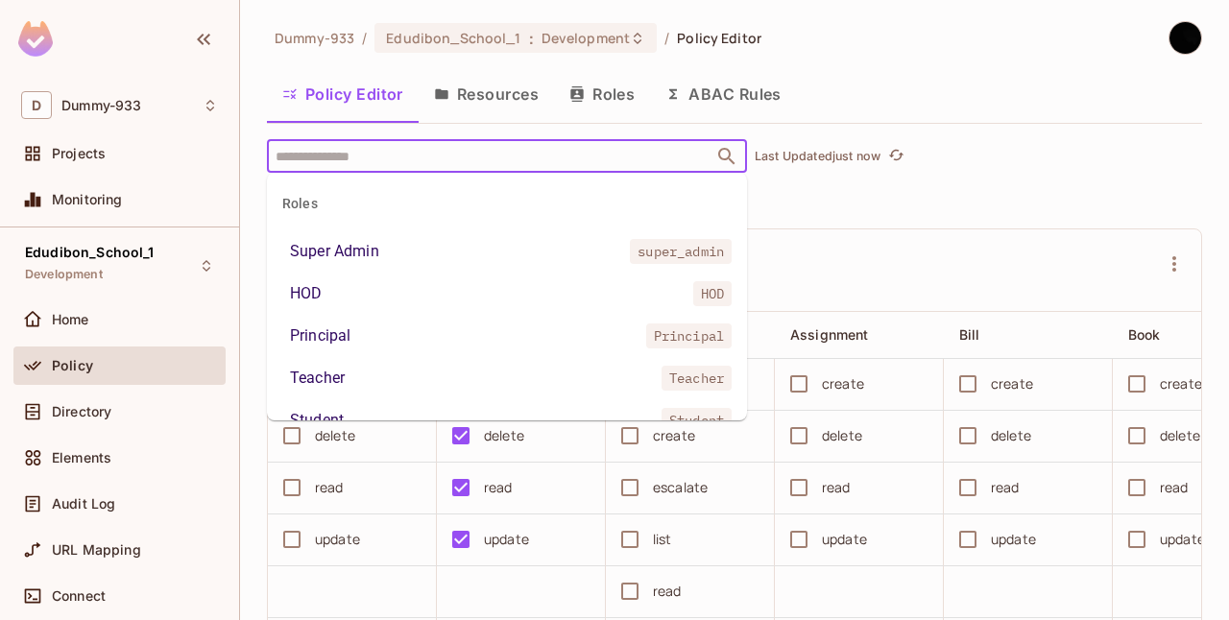
click at [427, 151] on input "text" at bounding box center [490, 156] width 439 height 34
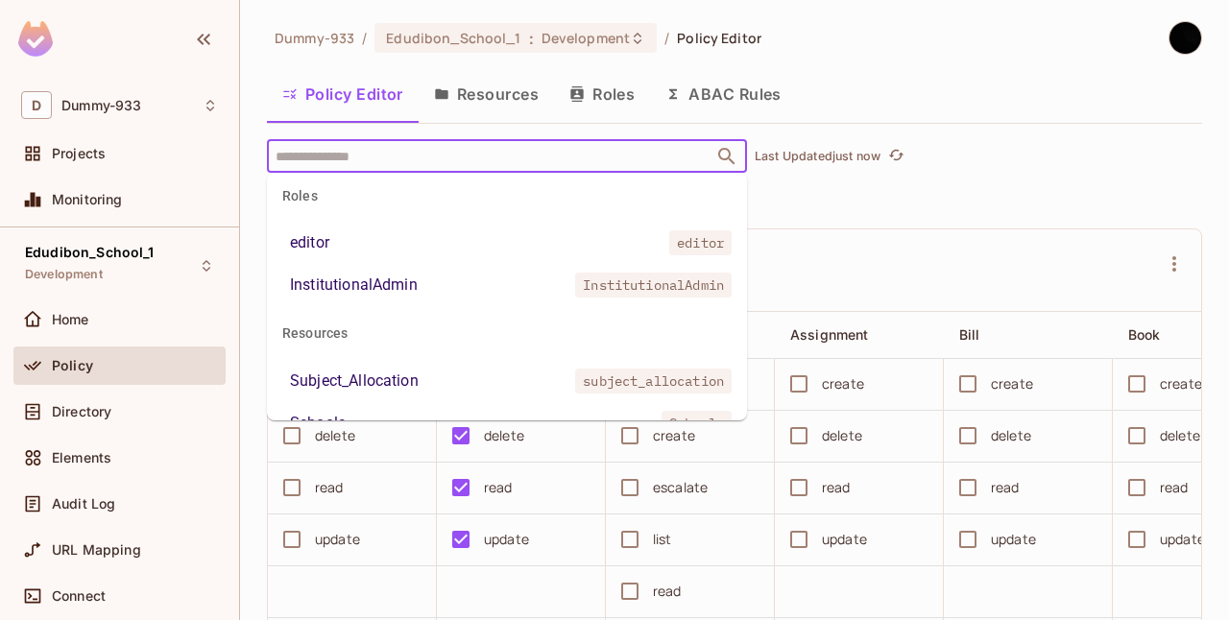
scroll to position [587, 0]
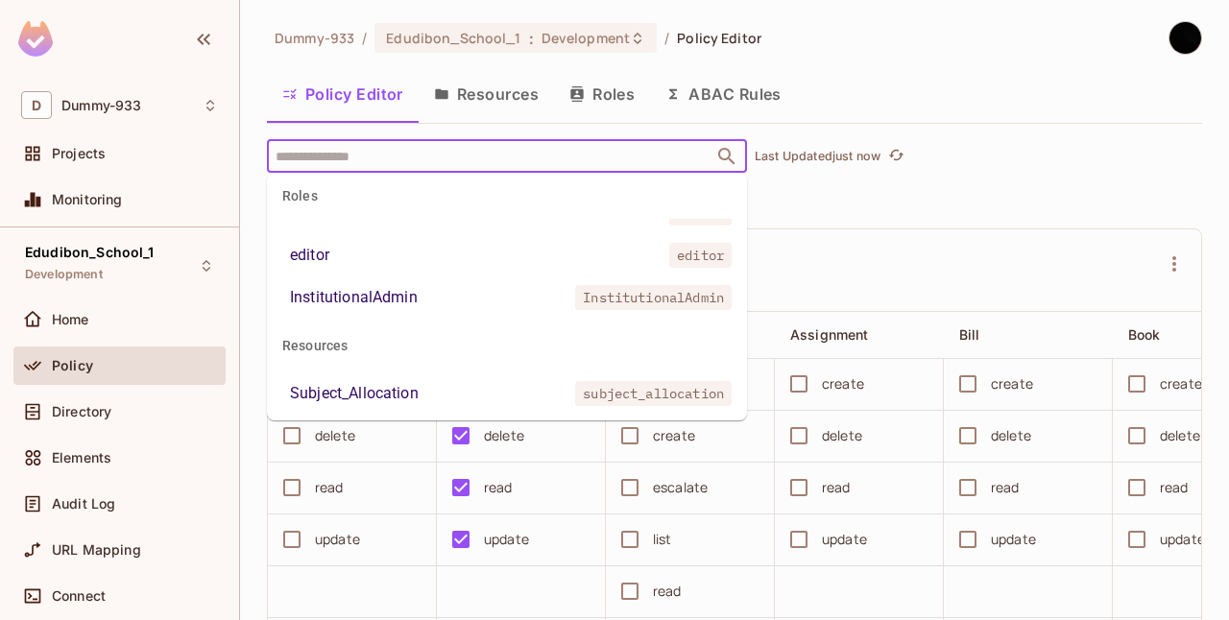
click at [415, 290] on div "InstitutionalAdmin" at bounding box center [354, 297] width 128 height 23
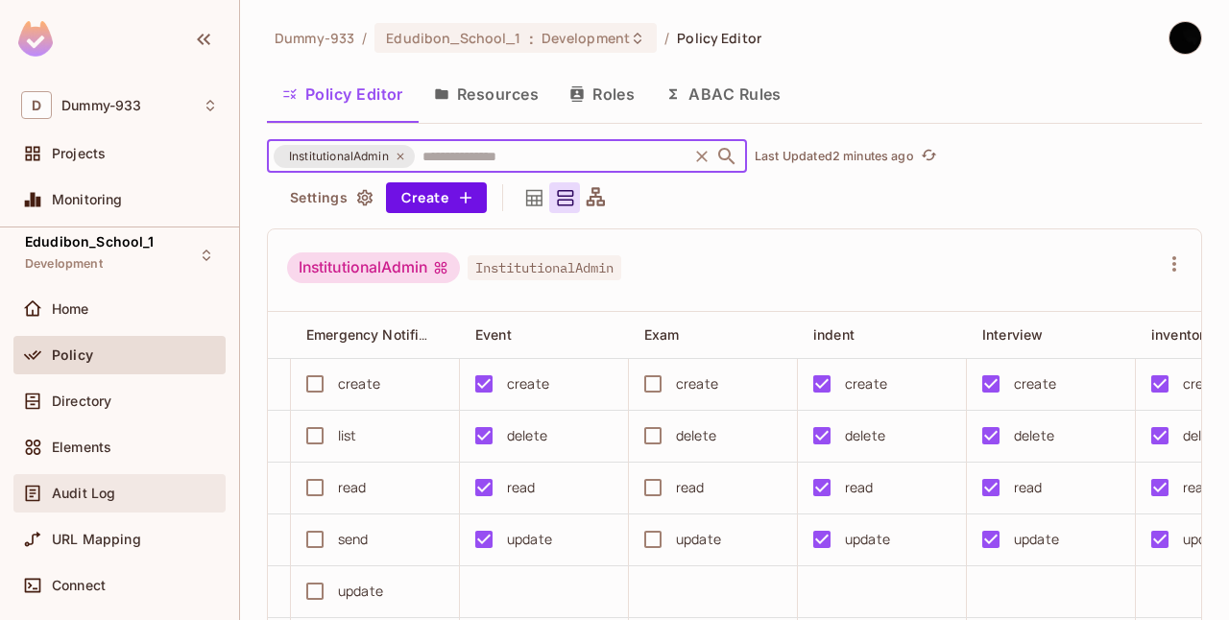
scroll to position [0, 0]
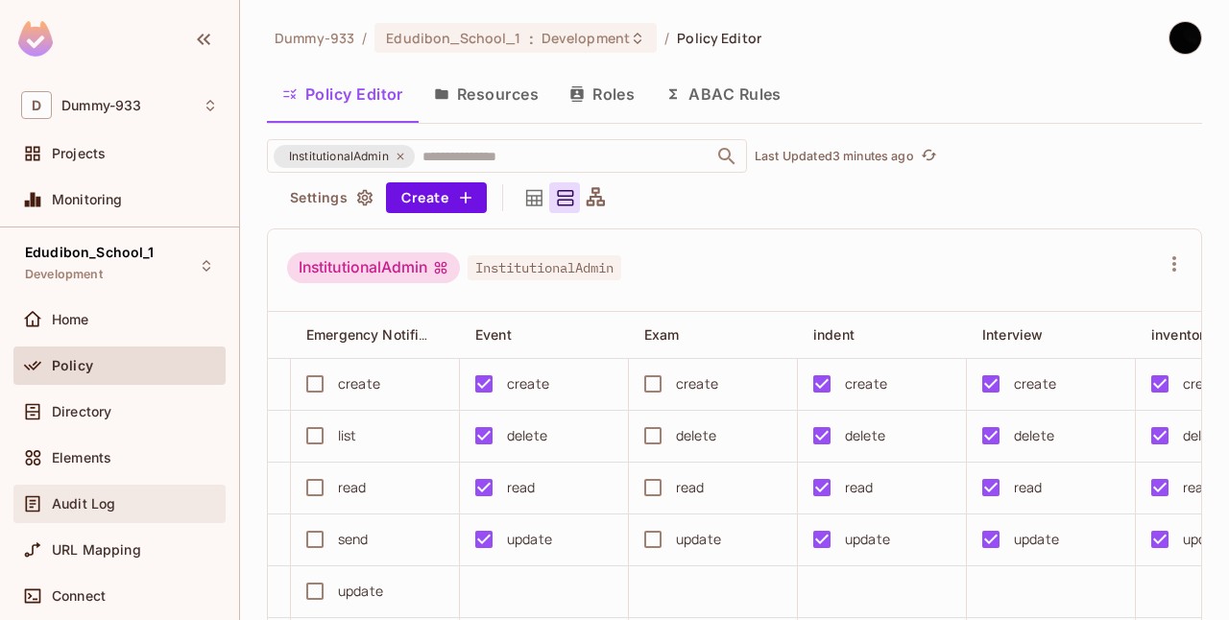
click at [69, 507] on span "Audit Log" at bounding box center [83, 503] width 63 height 15
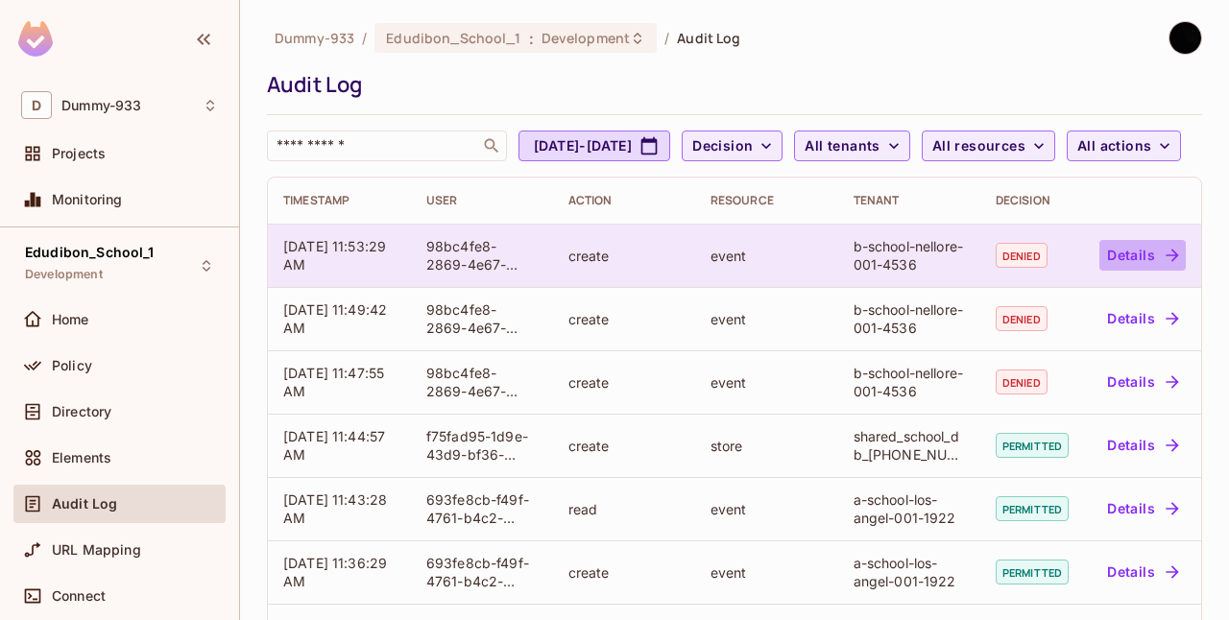
click at [1111, 271] on button "Details" at bounding box center [1142, 255] width 86 height 31
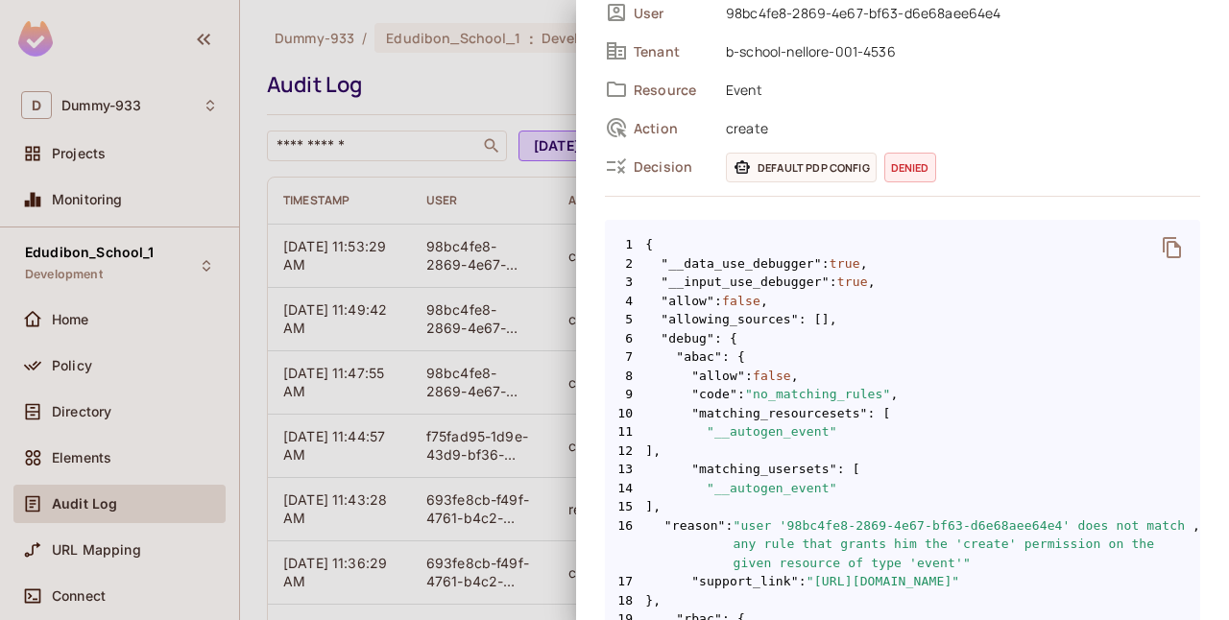
scroll to position [160, 0]
click at [90, 361] on div at bounding box center [614, 310] width 1229 height 620
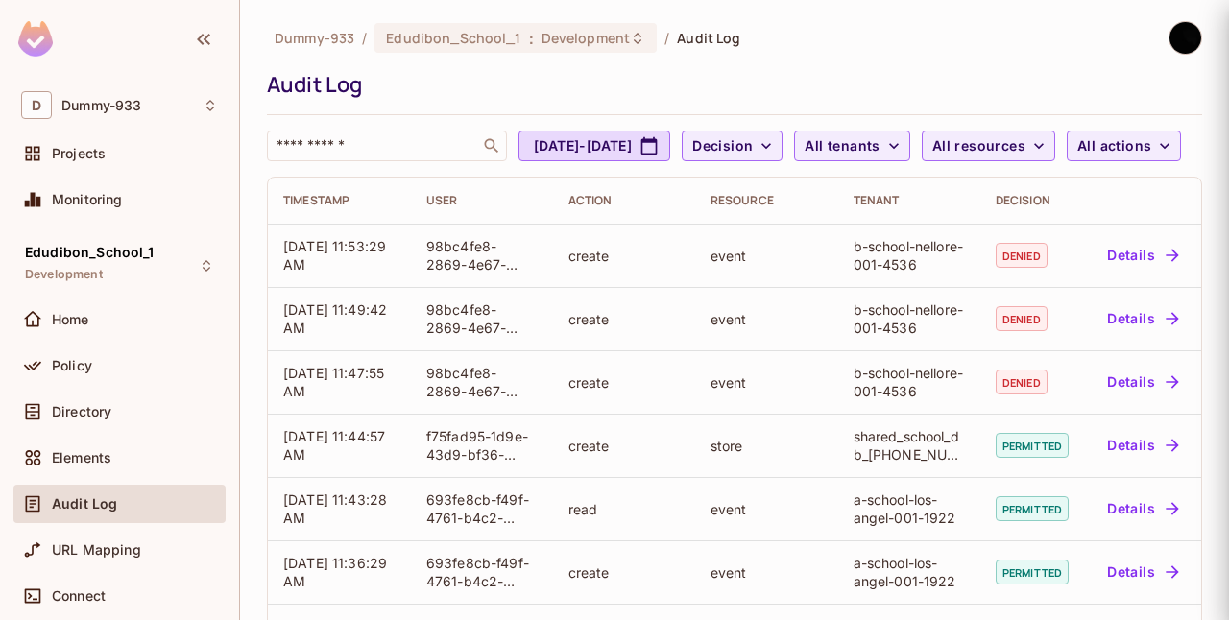
scroll to position [0, 0]
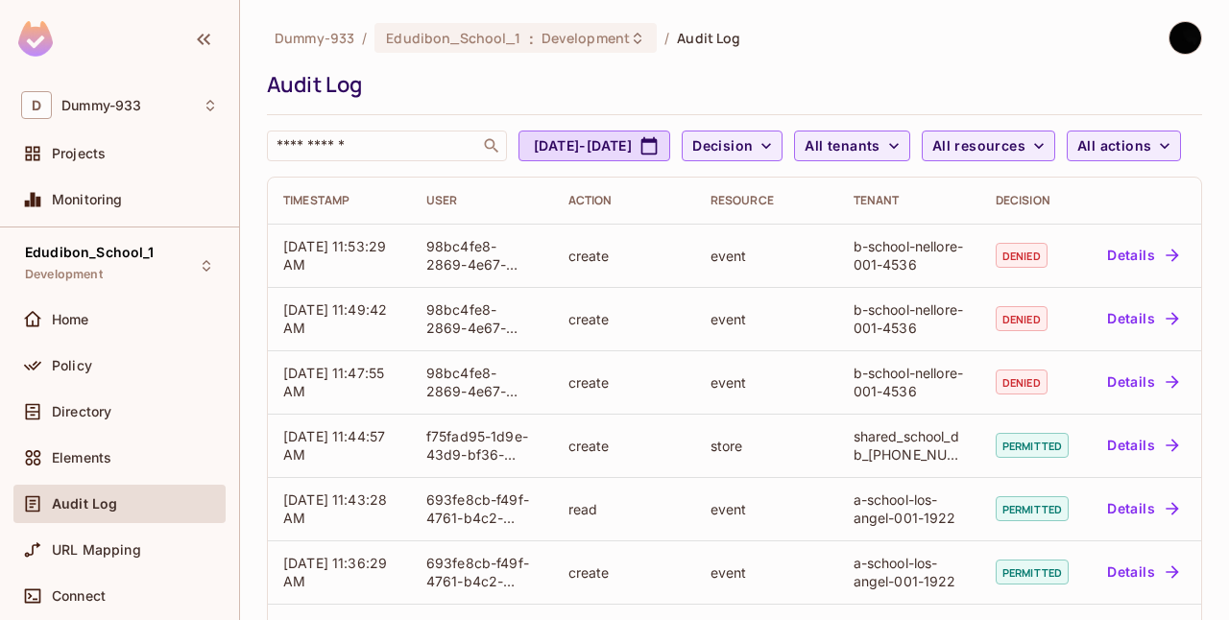
click at [90, 361] on span "Policy" at bounding box center [72, 365] width 40 height 15
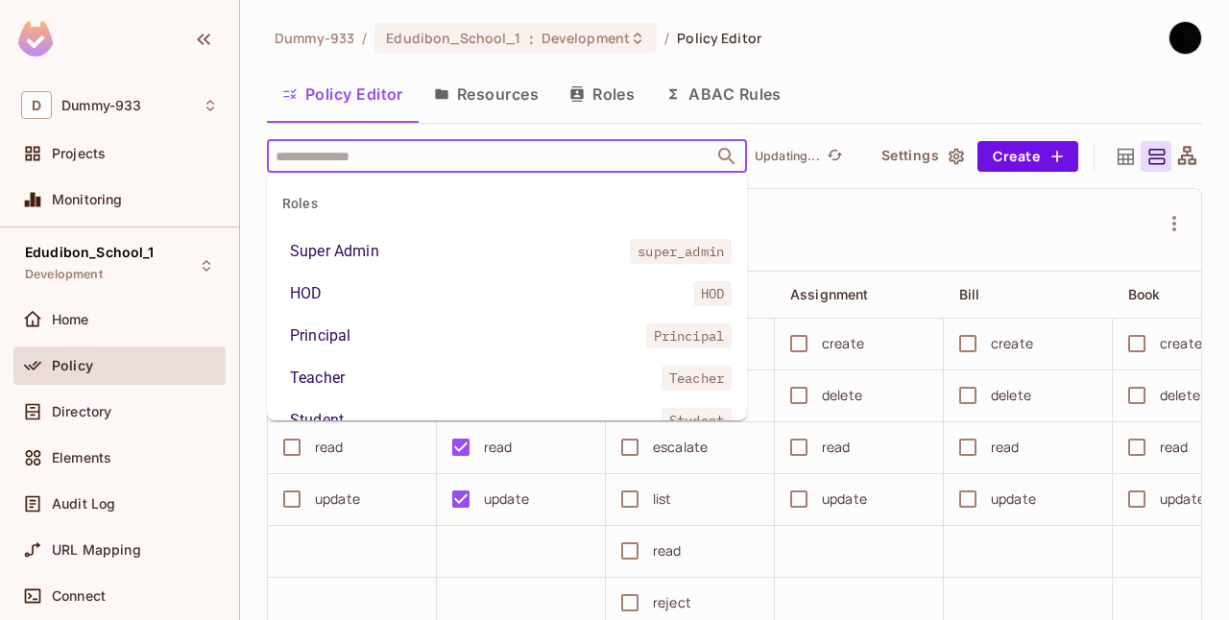
click at [347, 157] on input "text" at bounding box center [490, 156] width 439 height 34
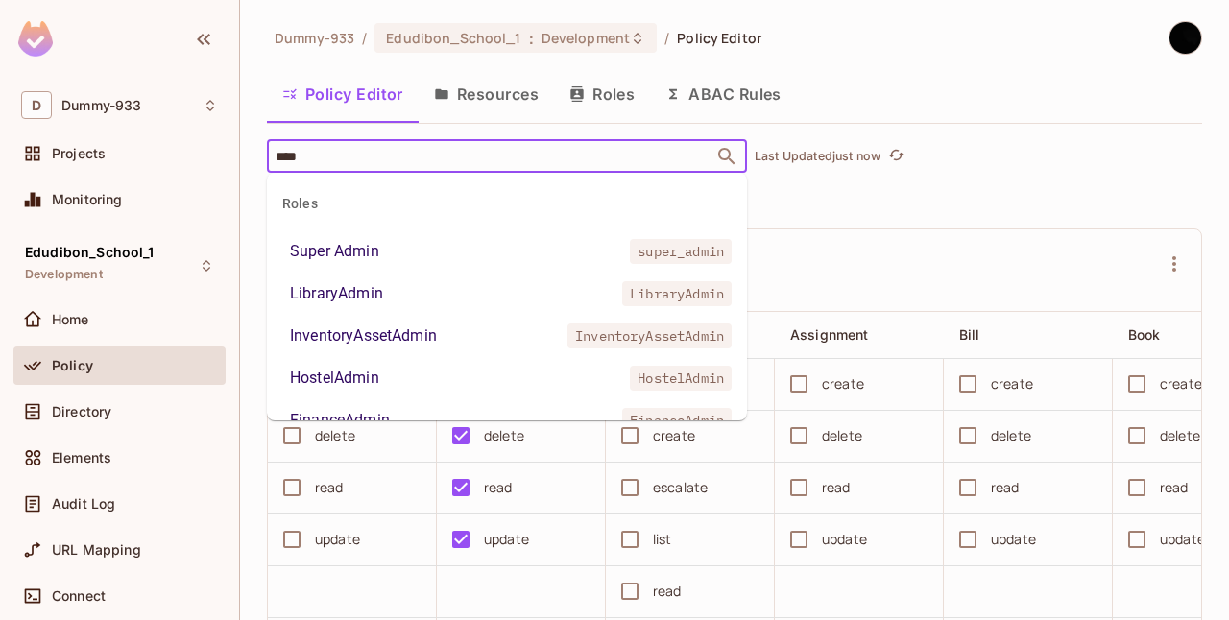
type input "*****"
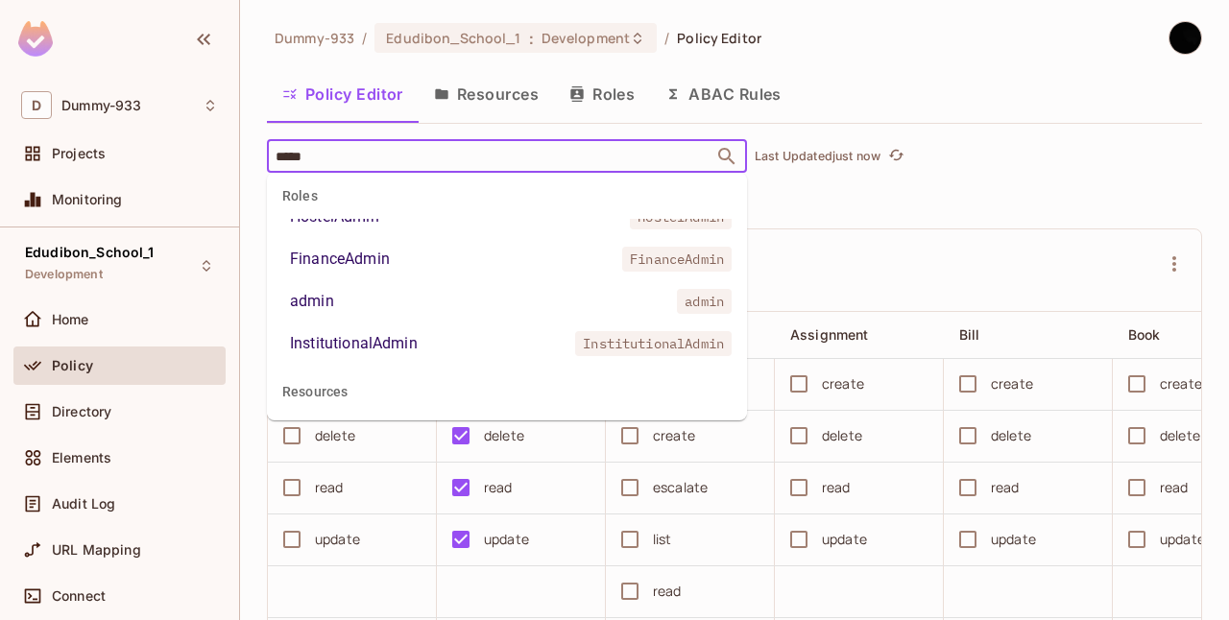
scroll to position [163, 0]
click at [365, 331] on div "InstitutionalAdmin" at bounding box center [354, 341] width 128 height 23
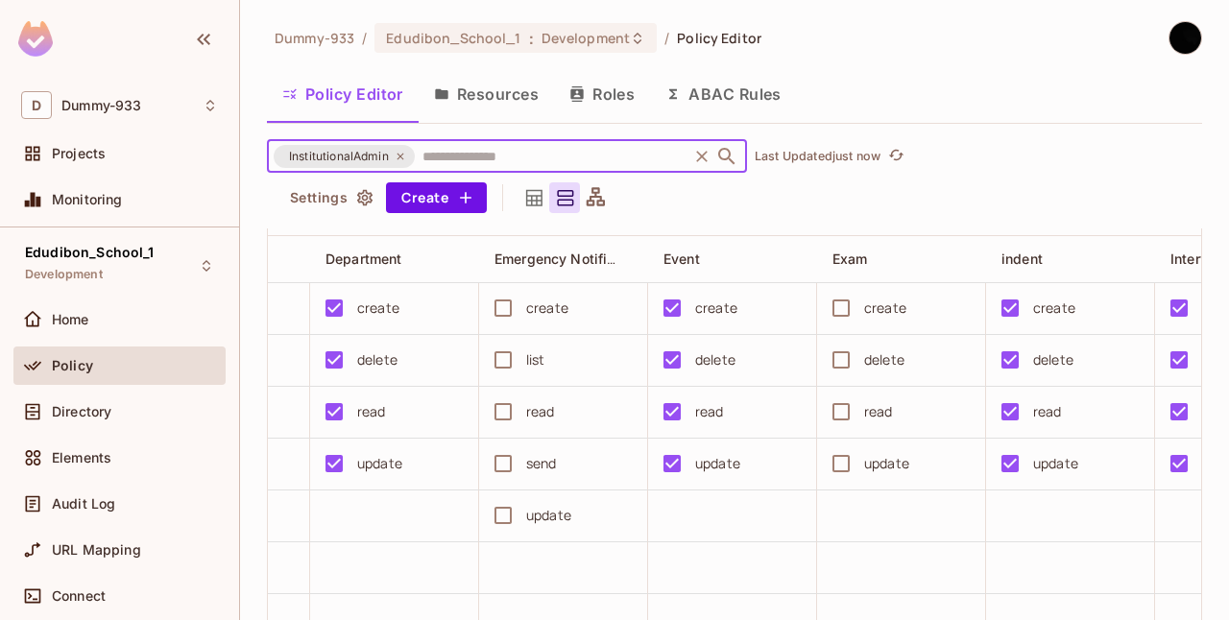
scroll to position [62, 0]
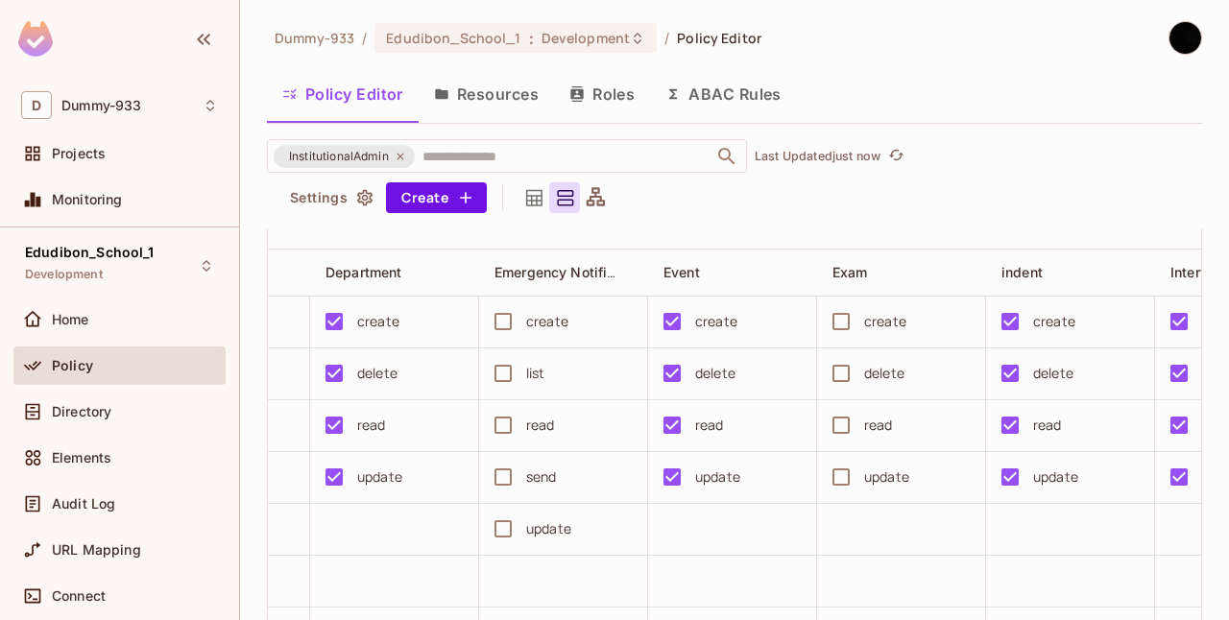
click at [501, 102] on button "Resources" at bounding box center [486, 94] width 135 height 48
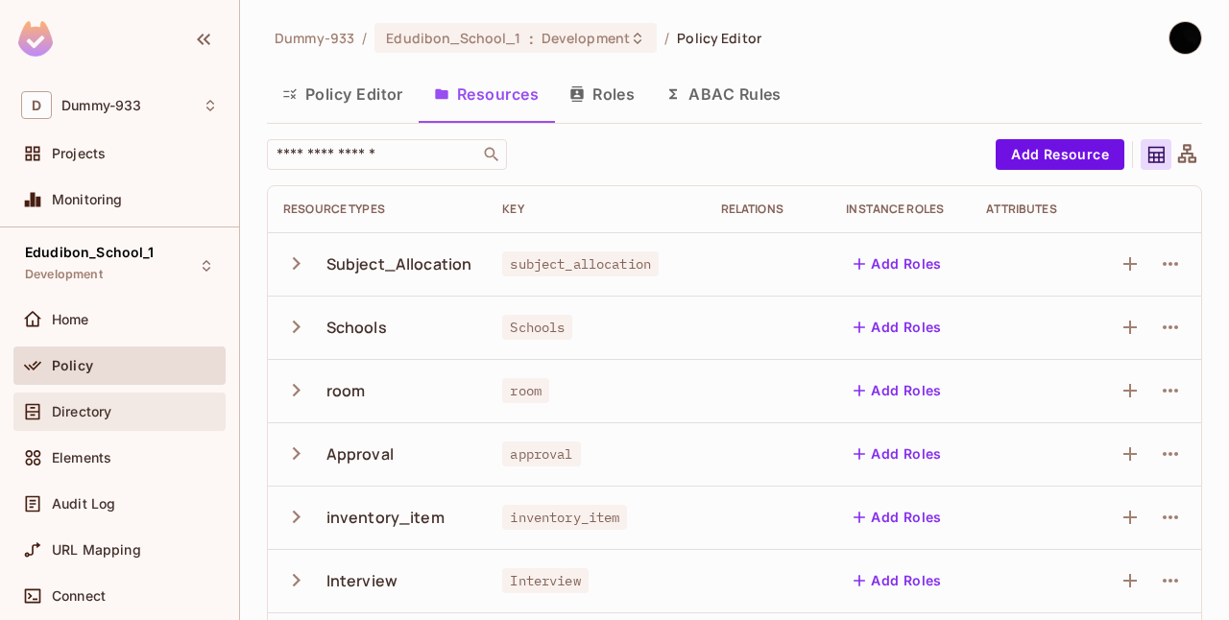
click at [74, 413] on span "Directory" at bounding box center [82, 411] width 60 height 15
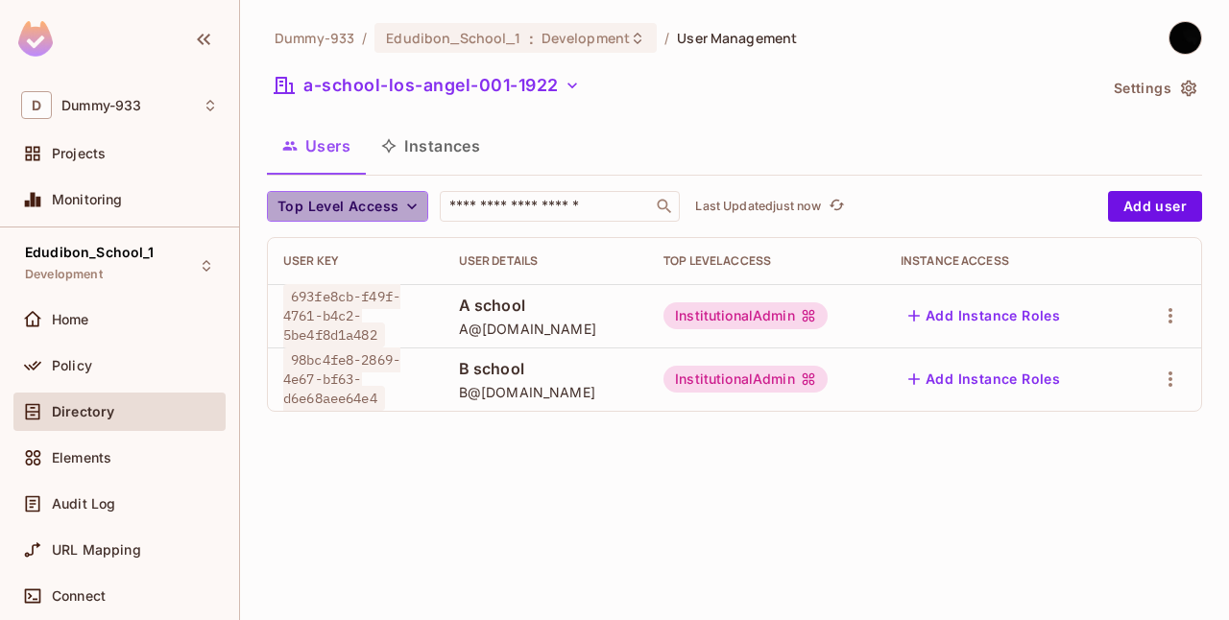
click at [397, 205] on button "Top Level Access" at bounding box center [347, 206] width 161 height 31
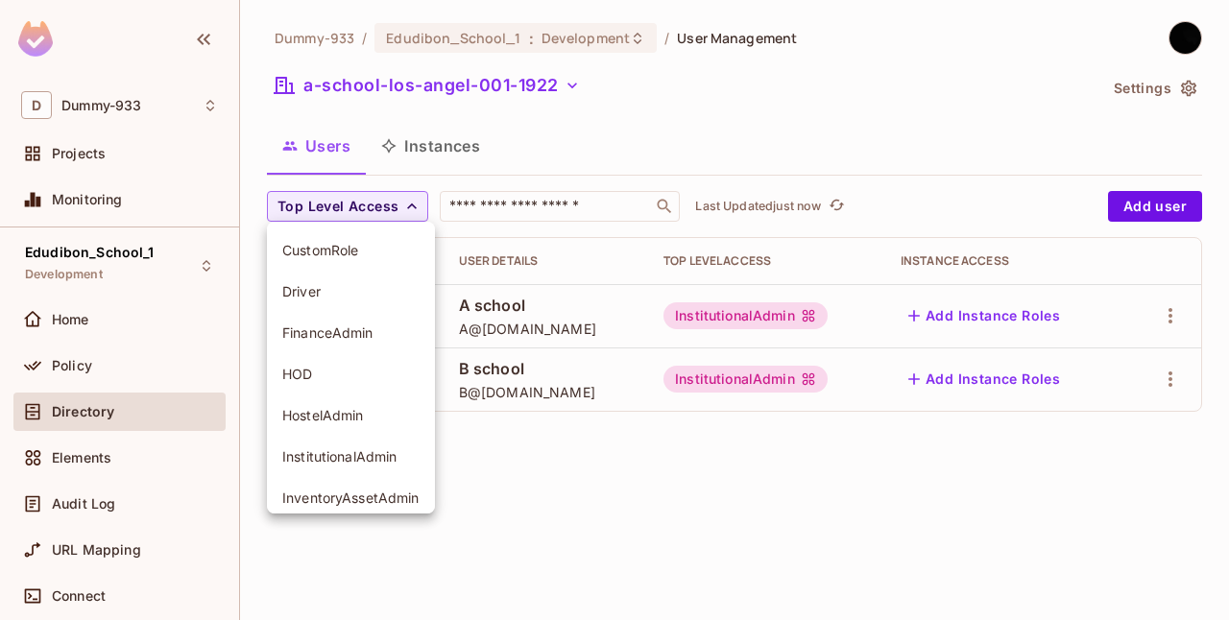
click at [559, 486] on div at bounding box center [614, 310] width 1229 height 620
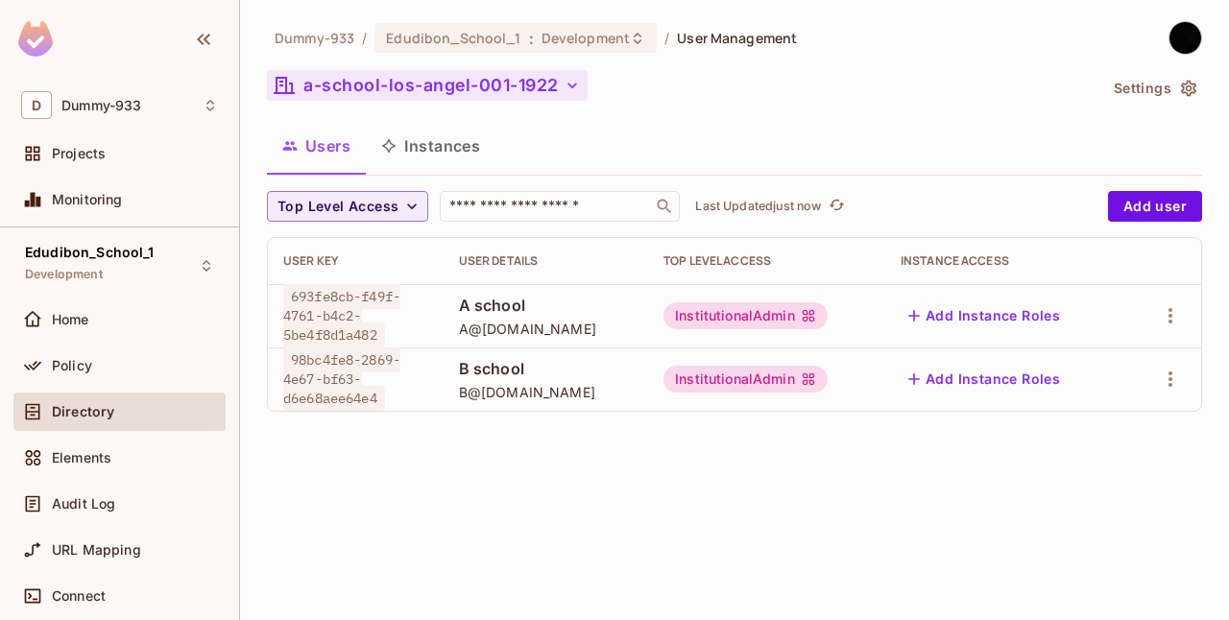
click at [501, 79] on button "a-school-los-angel-001-1922" at bounding box center [427, 85] width 321 height 31
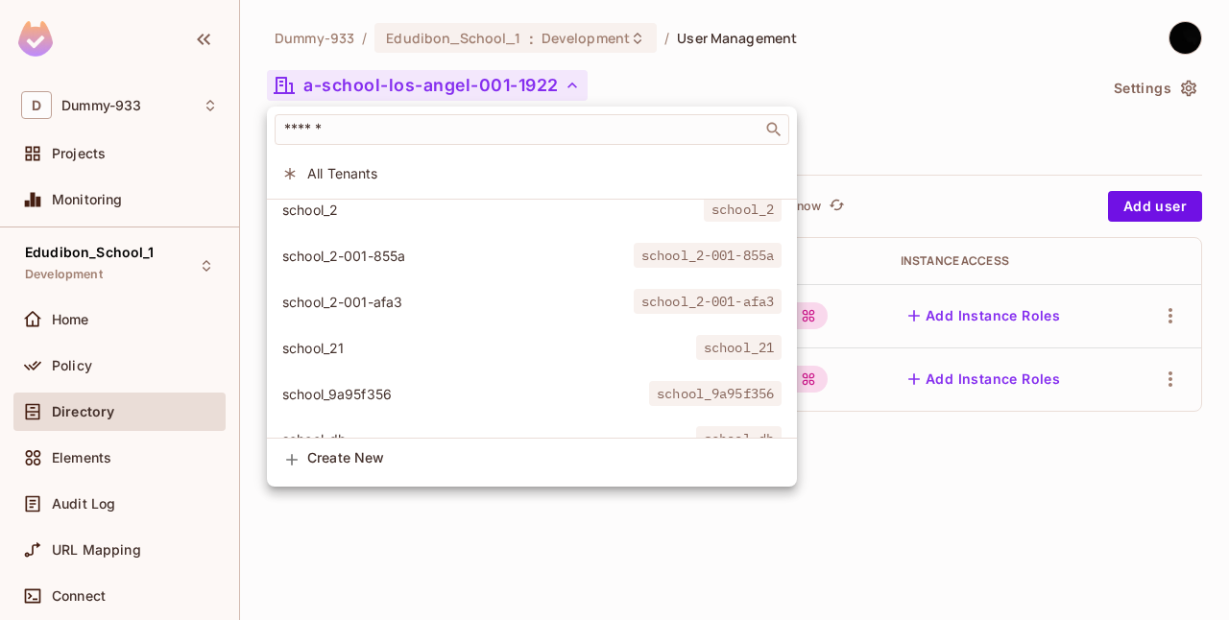
scroll to position [1664, 0]
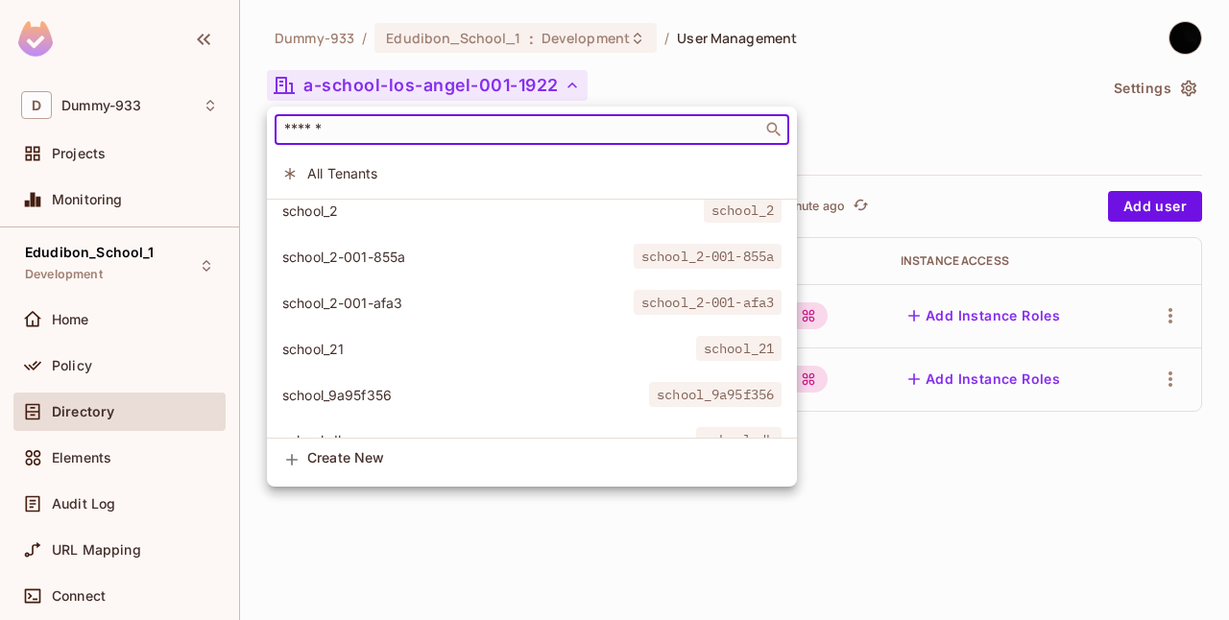
click at [337, 127] on input "text" at bounding box center [518, 129] width 476 height 19
paste input "**********"
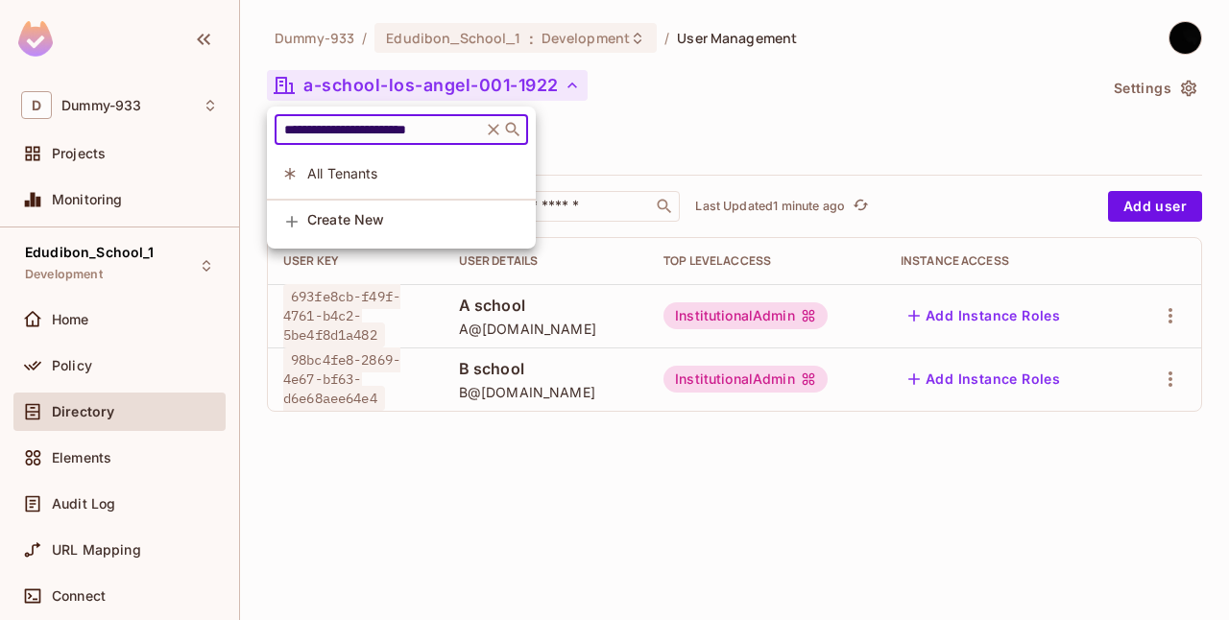
scroll to position [0, 0]
type input "**********"
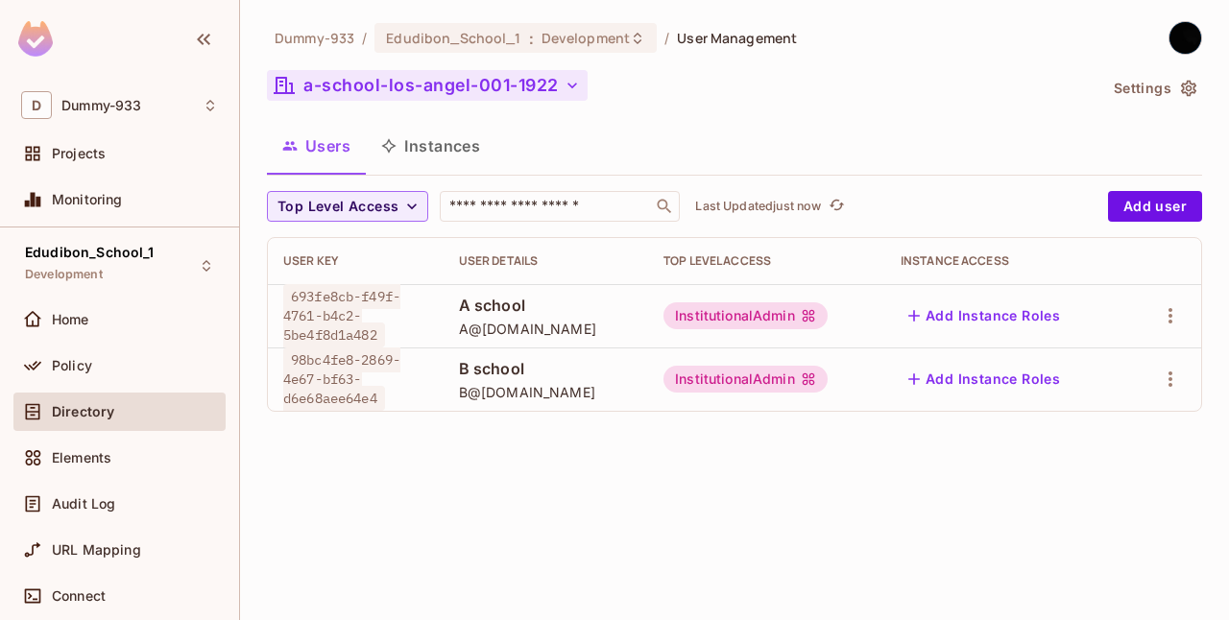
click at [532, 77] on button "a-school-los-angel-001-1922" at bounding box center [427, 85] width 321 height 31
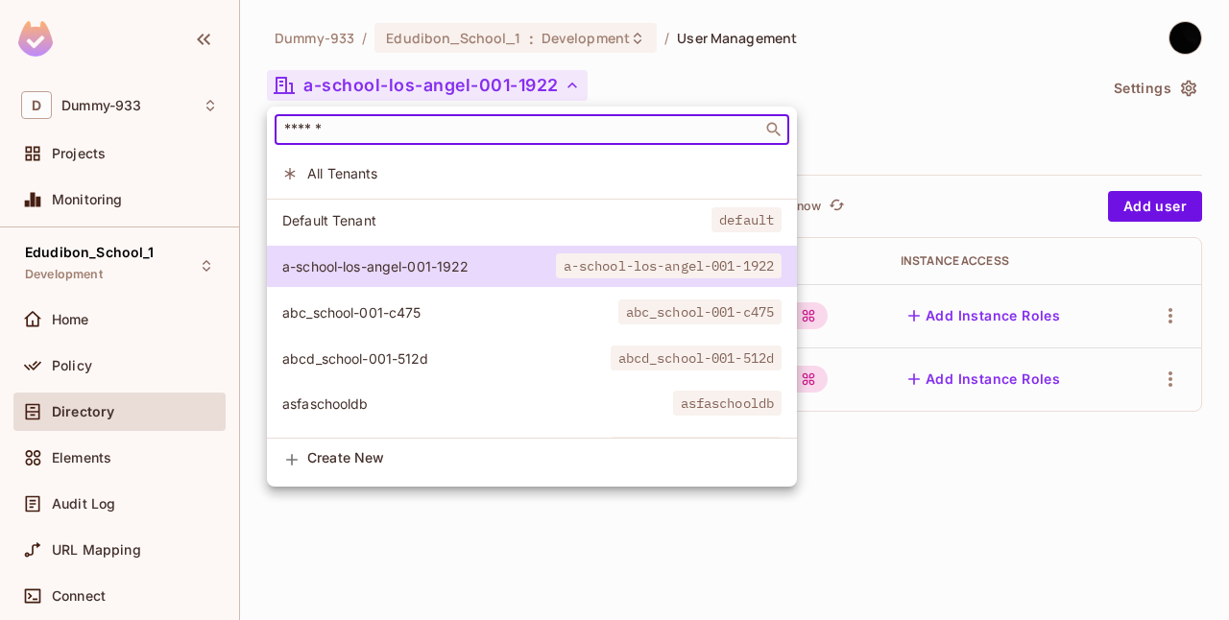
click at [375, 133] on input "text" at bounding box center [518, 129] width 476 height 19
paste input "**********"
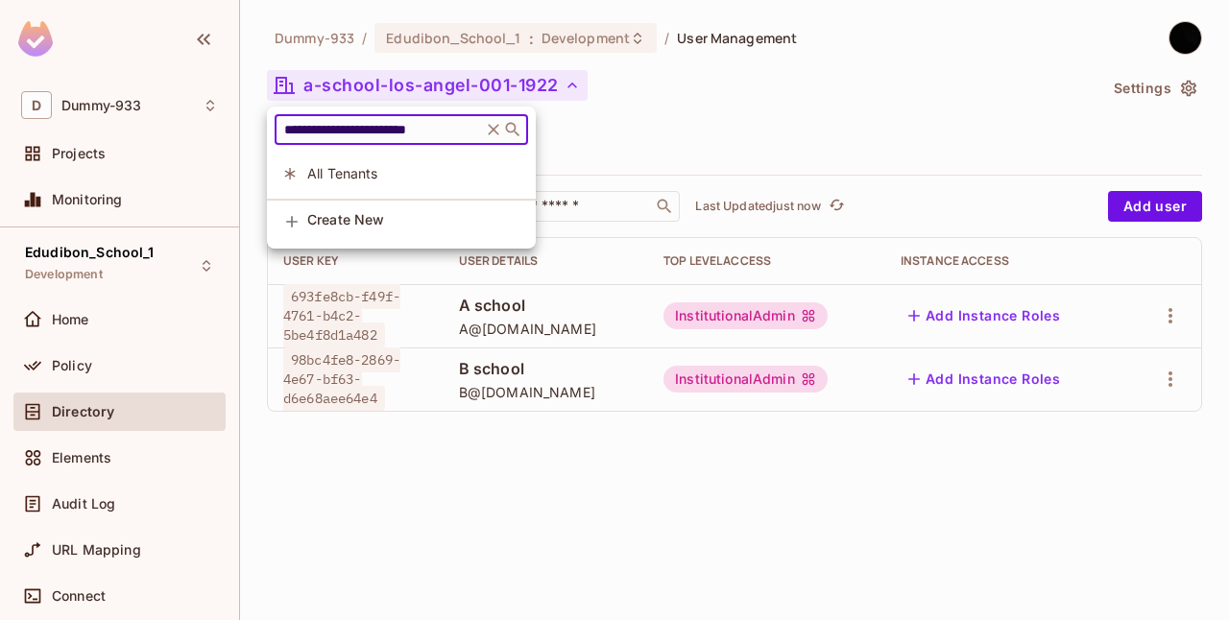
type input "**********"
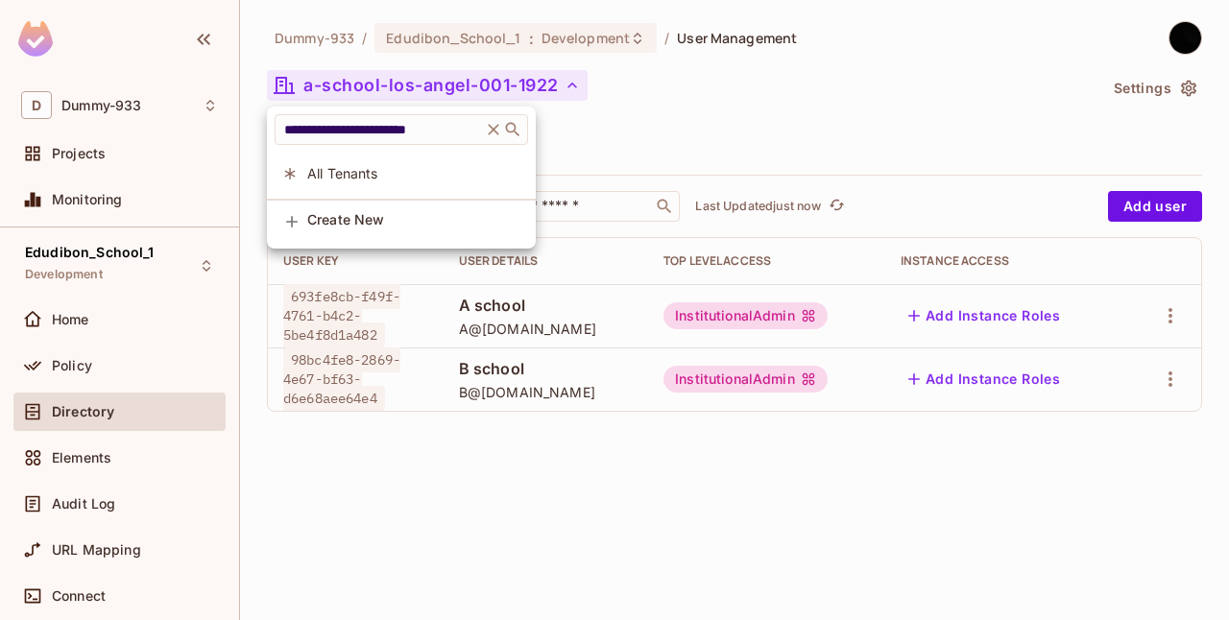
click at [582, 148] on div at bounding box center [614, 310] width 1229 height 620
